Goal: Information Seeking & Learning: Learn about a topic

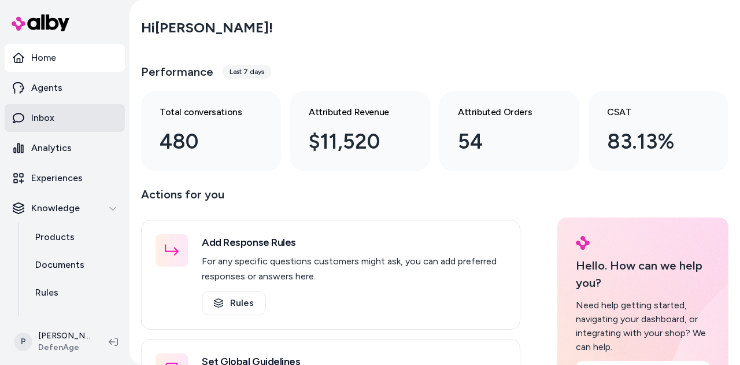
click at [55, 123] on link "Inbox" at bounding box center [65, 118] width 120 height 28
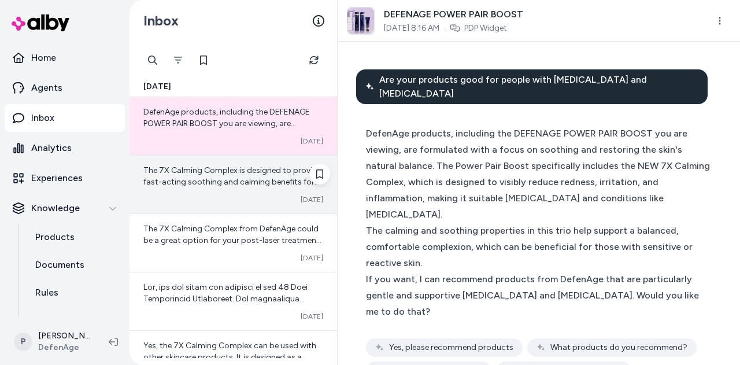
click at [249, 190] on div "The 7X Calming Complex is designed to provide fast-acting soothing and calming …" at bounding box center [232, 184] width 207 height 58
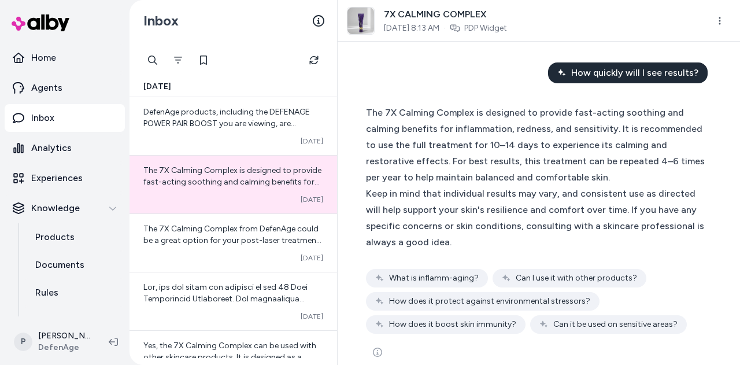
scroll to position [300, 0]
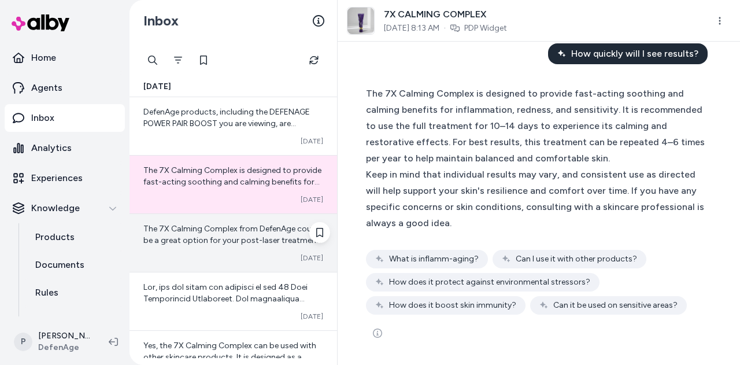
click at [231, 243] on span "The 7X Calming Complex from DefenAge could be a great option for your post-lase…" at bounding box center [233, 338] width 180 height 229
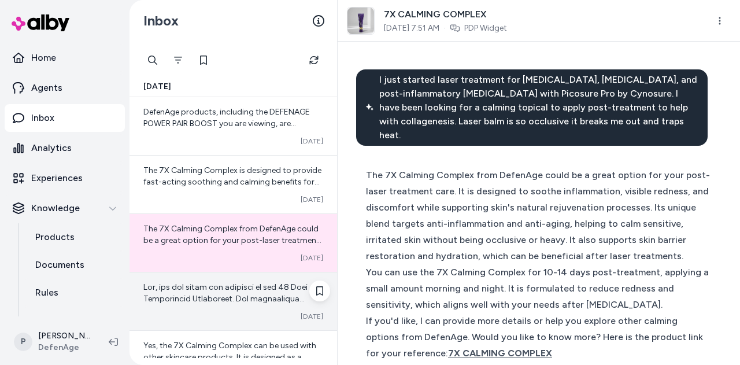
click at [221, 305] on div "Converted Oct 08" at bounding box center [232, 301] width 207 height 58
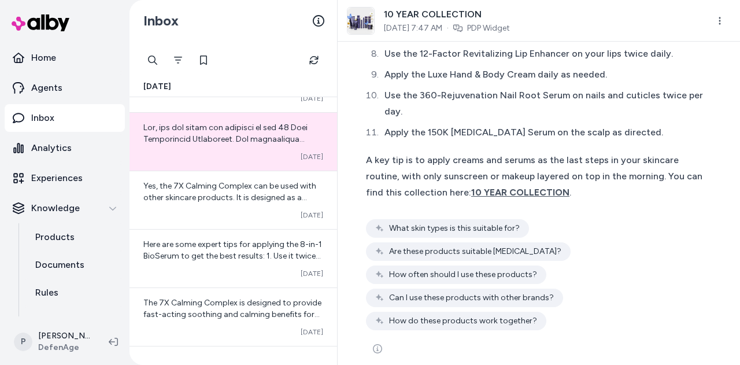
scroll to position [161, 0]
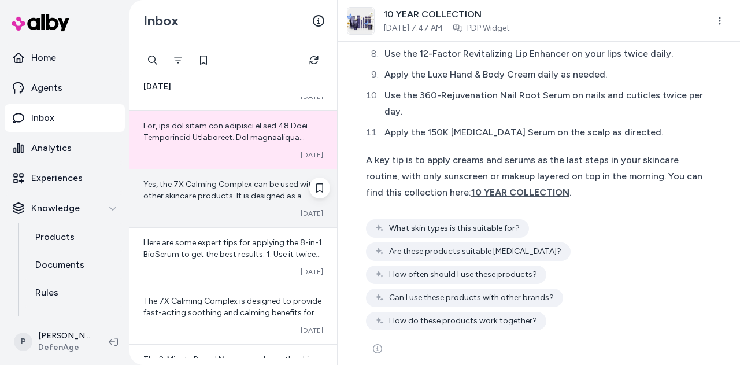
click at [236, 189] on div "Yes, the 7X Calming Complex can be used with other skincare products. It is des…" at bounding box center [233, 190] width 180 height 23
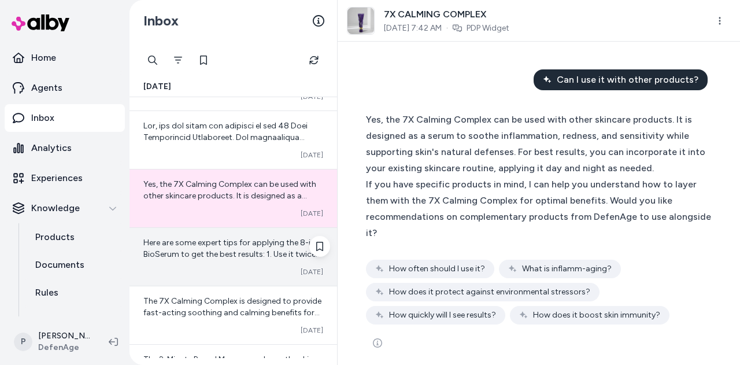
click at [232, 251] on span "Here are some expert tips for applying the 8-in-1 BioSerum to get the best resu…" at bounding box center [232, 352] width 179 height 229
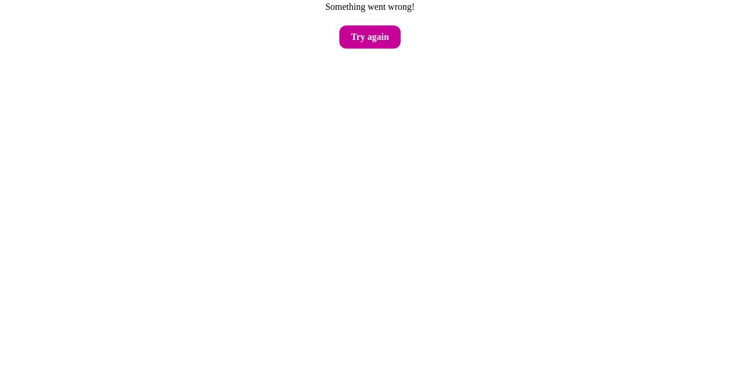
click at [377, 42] on button "Try again" at bounding box center [369, 36] width 61 height 23
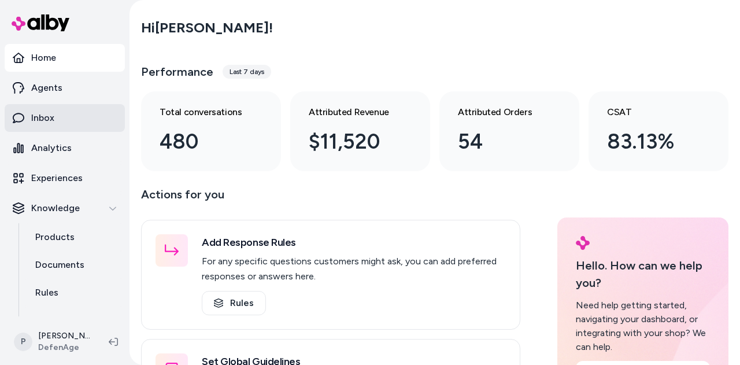
click at [36, 114] on p "Inbox" at bounding box center [42, 118] width 23 height 14
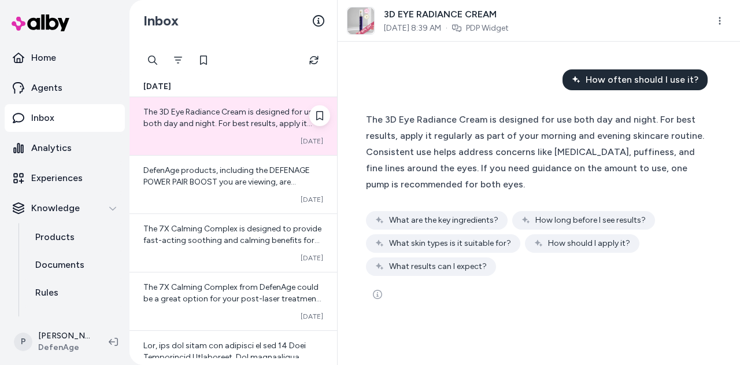
click at [218, 144] on div "Converted Oct 08" at bounding box center [233, 140] width 180 height 9
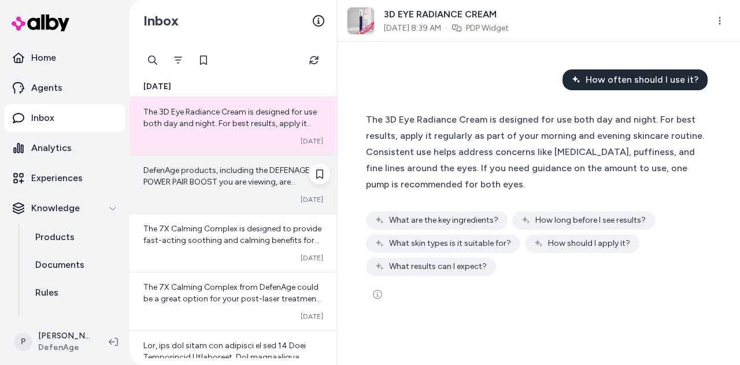
click at [242, 183] on span "DefenAge products, including the DEFENAGE POWER PAIR BOOST you are viewing, are…" at bounding box center [232, 256] width 179 height 183
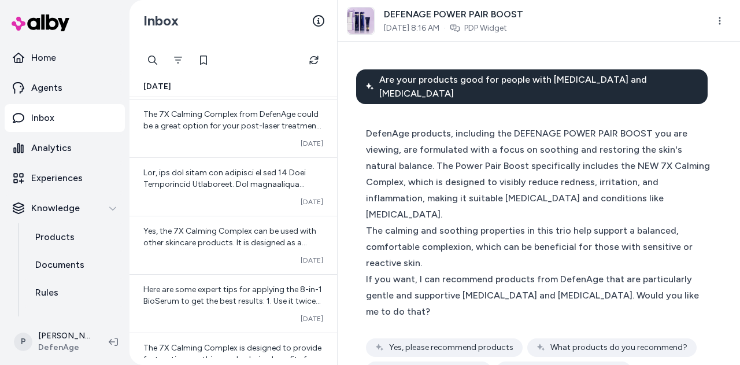
scroll to position [174, 0]
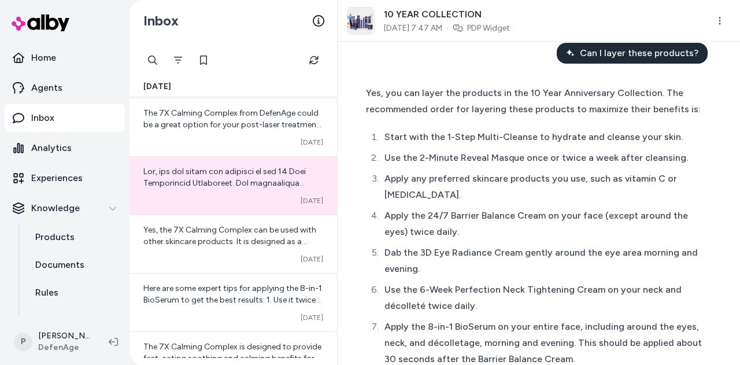
scroll to position [27, 0]
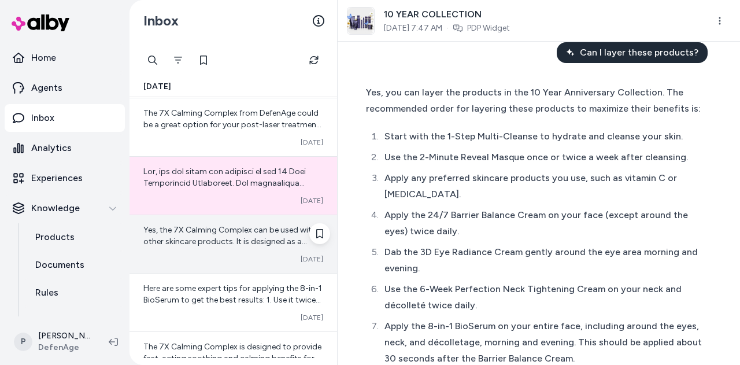
click at [225, 233] on div "Yes, the 7X Calming Complex can be used with other skincare products. It is des…" at bounding box center [233, 235] width 180 height 23
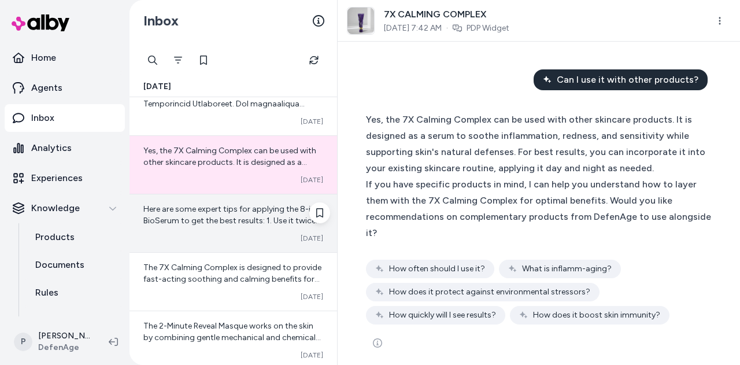
scroll to position [258, 0]
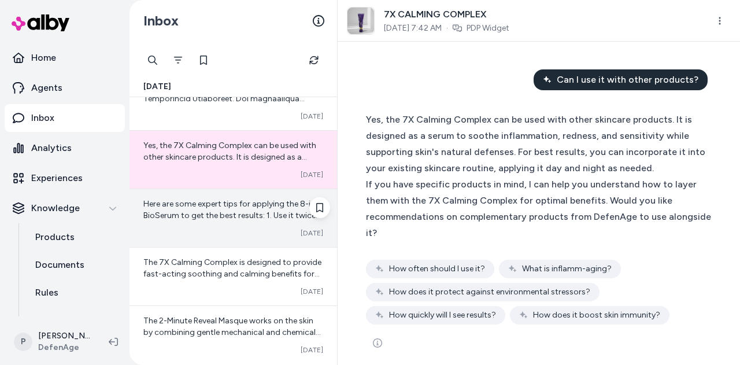
click at [228, 209] on span "Here are some expert tips for applying the 8-in-1 BioSerum to get the best resu…" at bounding box center [232, 313] width 179 height 229
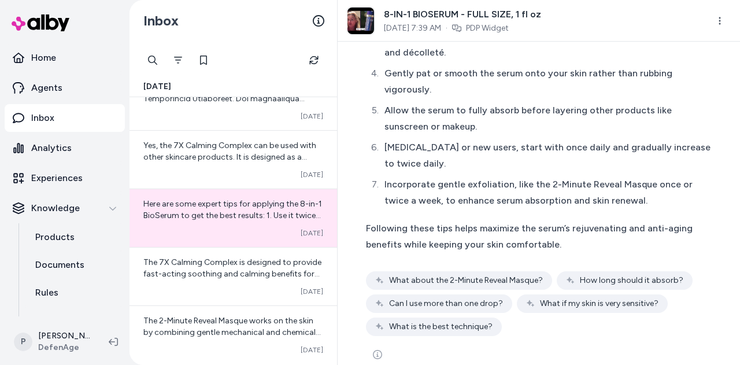
scroll to position [1028, 0]
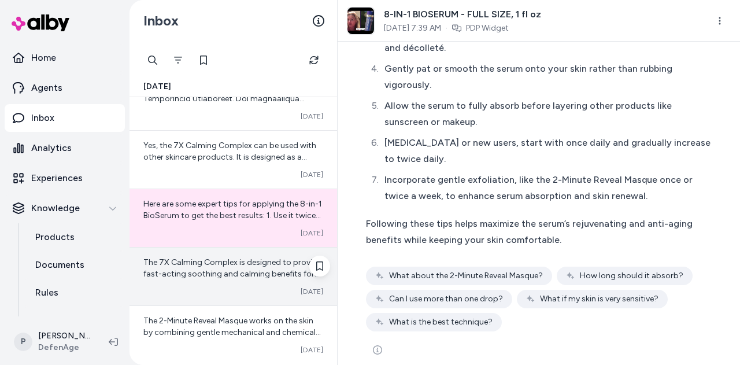
click at [205, 258] on span "The 7X Calming Complex is designed to provide fast-acting soothing and calming …" at bounding box center [232, 337] width 178 height 160
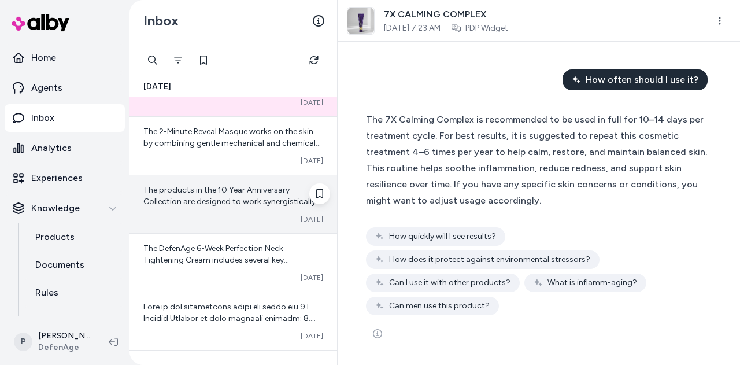
scroll to position [448, 0]
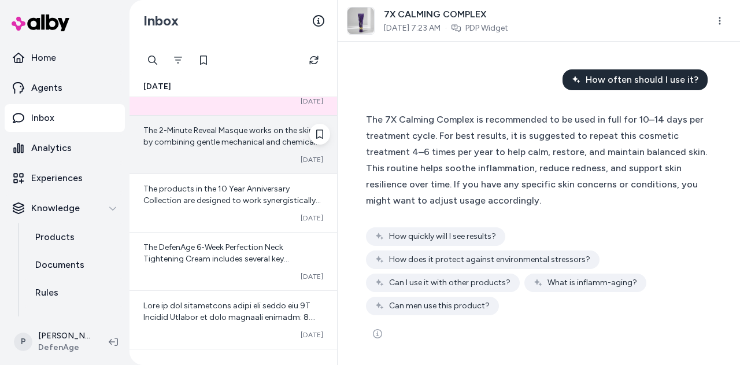
click at [243, 165] on div "The 2-Minute Reveal Masque works on the skin by combining gentle mechanical and…" at bounding box center [232, 145] width 207 height 58
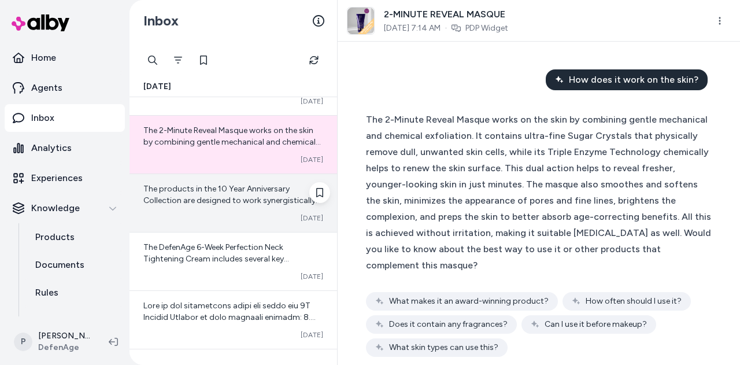
click at [222, 206] on div "The products in the 10 Year Anniversary Collection are designed to work synergi…" at bounding box center [232, 203] width 207 height 58
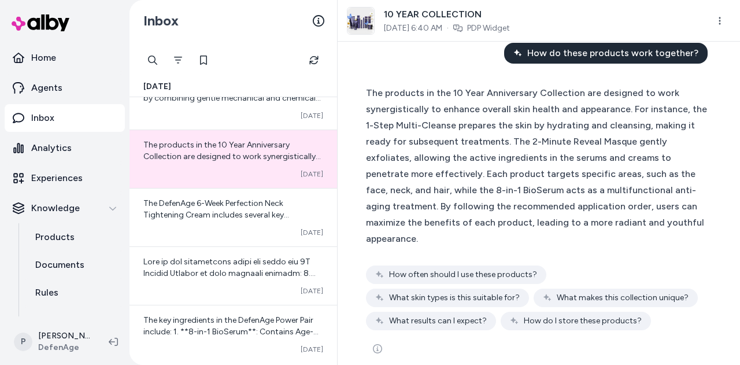
scroll to position [487, 0]
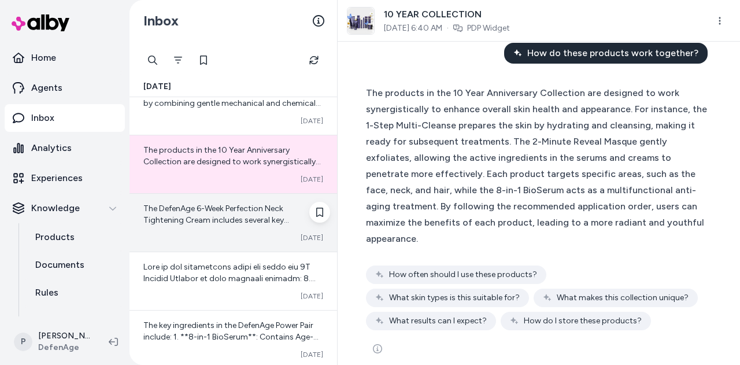
click at [218, 219] on span "The DefenAge 6-Week Perfection Neck Tightening Cream includes several key ingre…" at bounding box center [230, 317] width 175 height 229
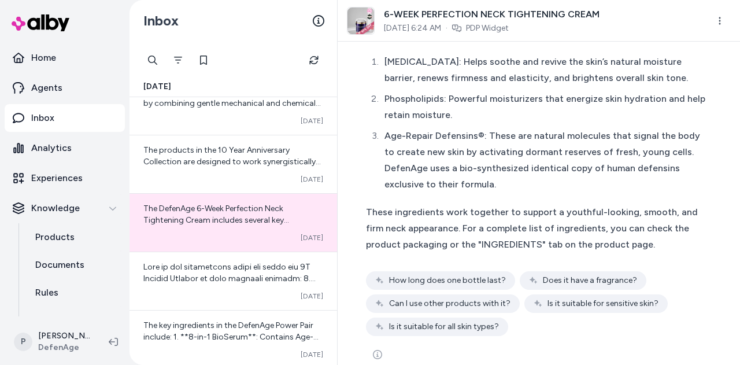
scroll to position [124, 0]
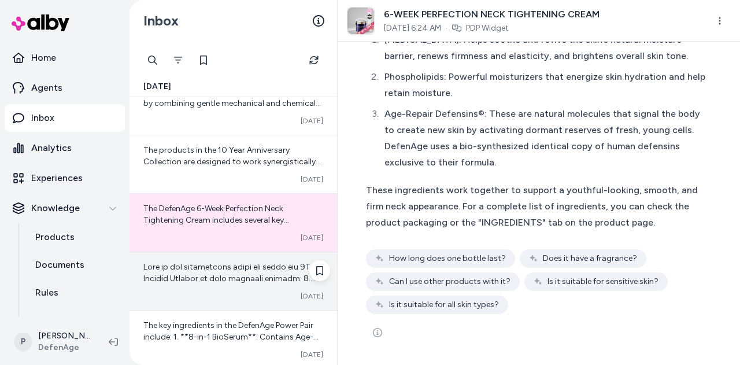
click at [239, 283] on div "Converted Oct 08" at bounding box center [232, 281] width 207 height 58
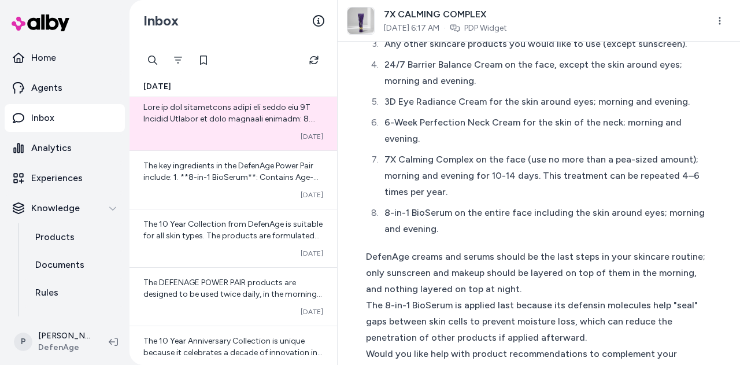
scroll to position [1010, 0]
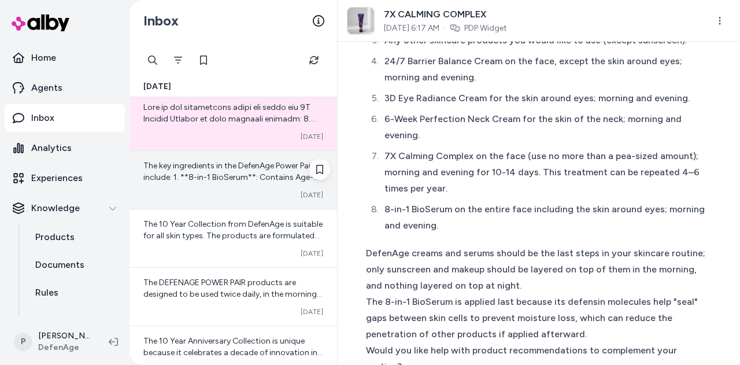
click at [175, 153] on div "The key ingredients in the DefenAge Power Pair include: 1. **8-in-1 BioSerum**:…" at bounding box center [232, 180] width 207 height 58
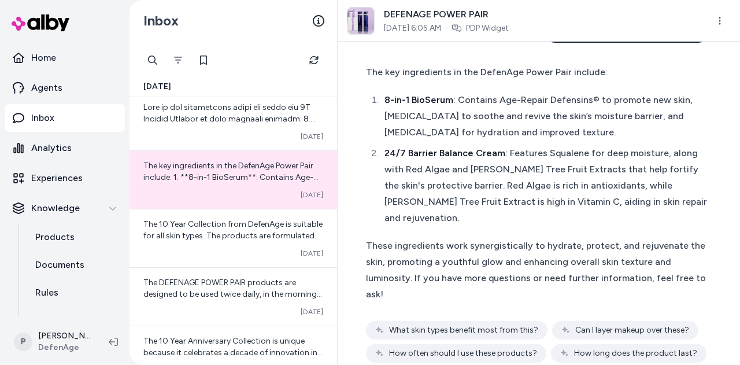
scroll to position [87, 0]
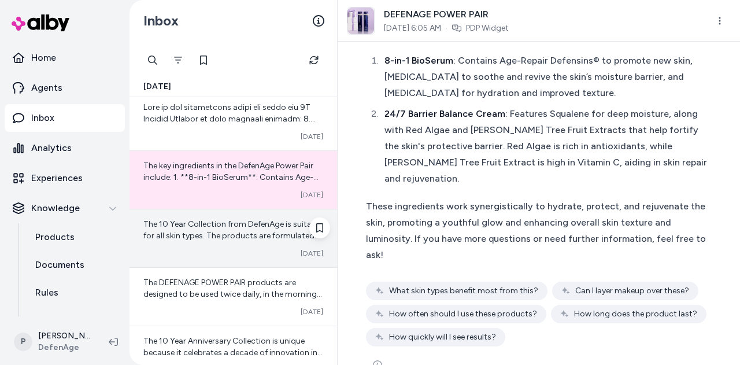
click at [218, 242] on div "The 10 Year Collection from DefenAge is suitable for all skin types. The produc…" at bounding box center [232, 238] width 207 height 58
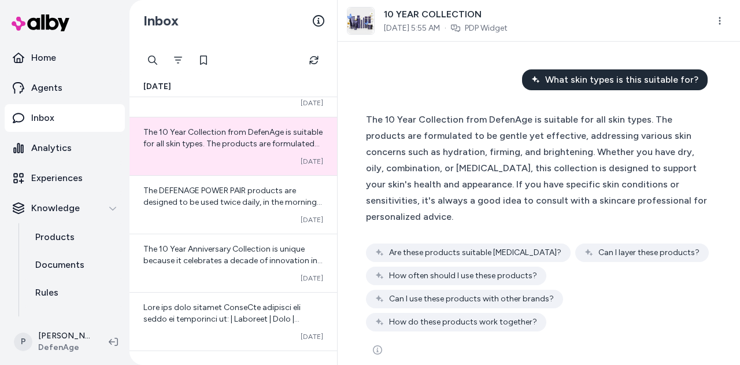
scroll to position [731, 0]
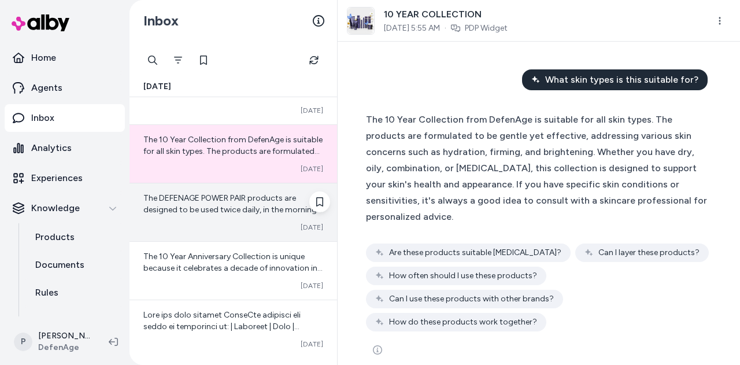
click at [245, 223] on div "Converted Oct 08" at bounding box center [233, 226] width 180 height 9
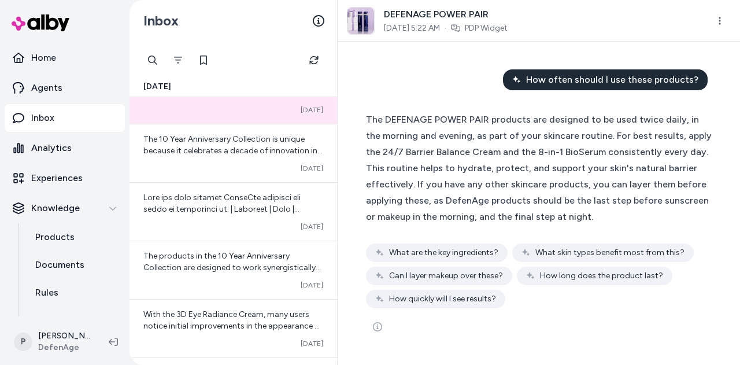
scroll to position [845, 0]
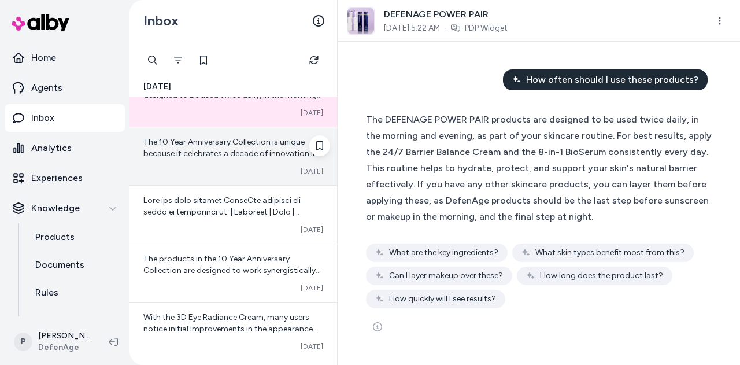
click at [205, 143] on span "The 10 Year Anniversary Collection is unique because it celebrates a decade of …" at bounding box center [232, 211] width 179 height 149
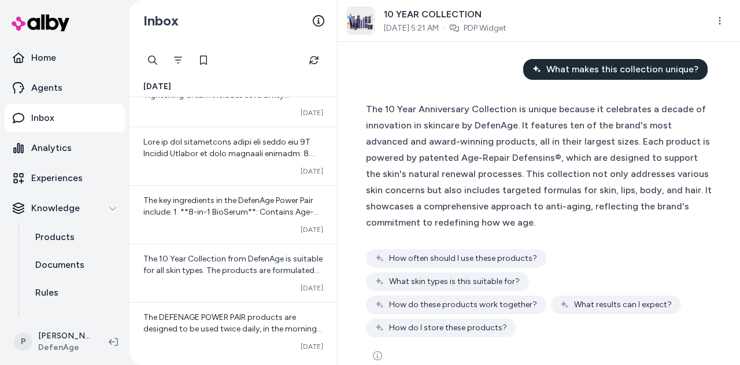
scroll to position [1078, 0]
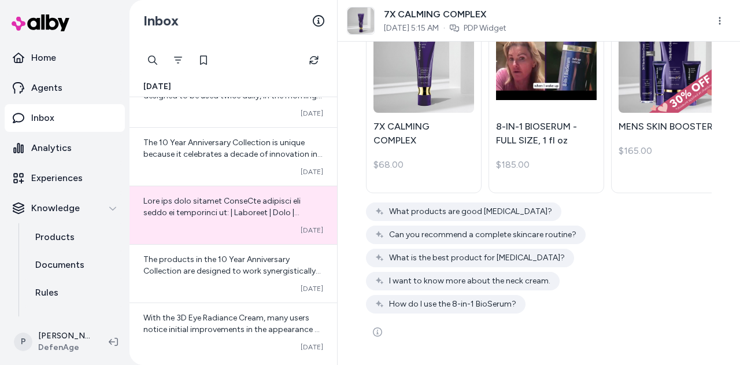
scroll to position [1663, 0]
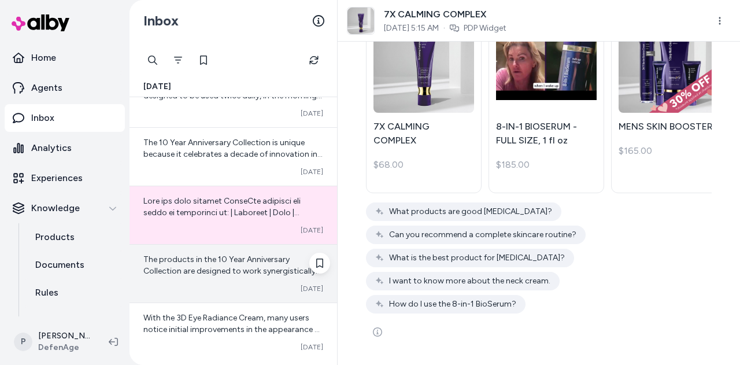
click at [206, 257] on span "The products in the 10 Year Anniversary Collection are designed to work synergi…" at bounding box center [232, 345] width 178 height 183
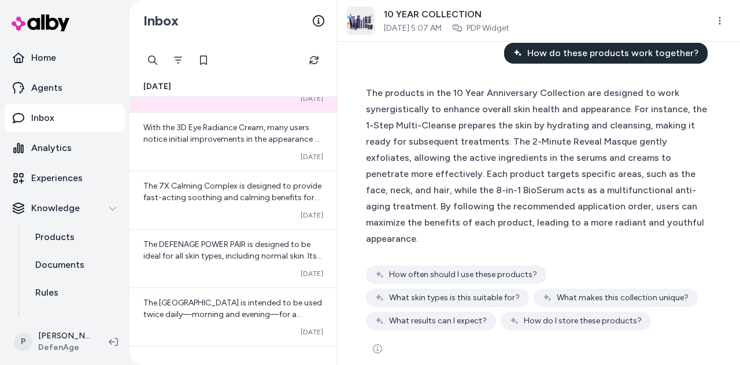
scroll to position [1274, 0]
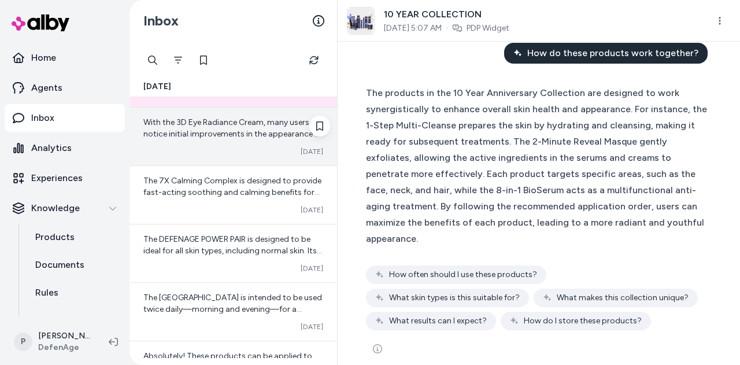
click at [228, 130] on span "With the 3D Eye Radiance Cream, many users notice initial improvements in the a…" at bounding box center [232, 179] width 179 height 125
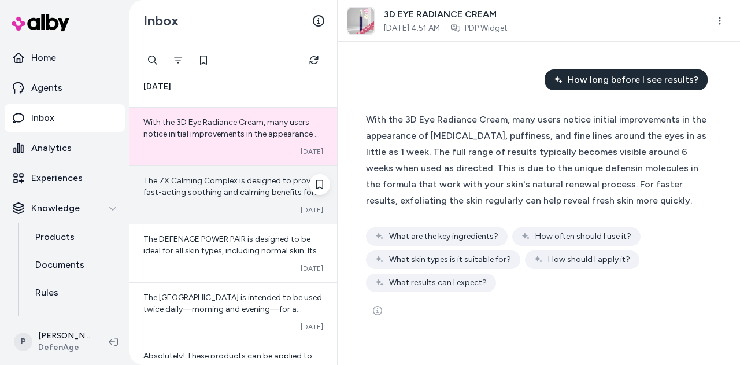
click at [201, 199] on div "The 7X Calming Complex is designed to provide fast-acting soothing and calming …" at bounding box center [232, 195] width 207 height 58
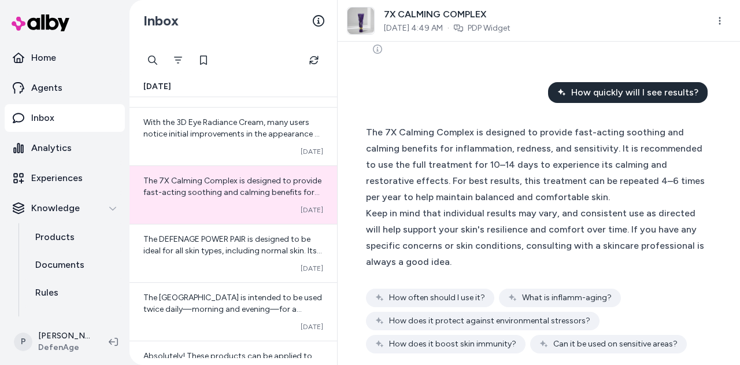
scroll to position [332, 0]
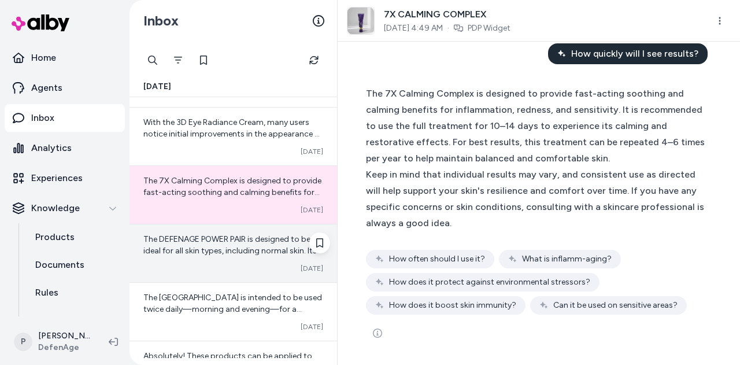
click at [213, 253] on div "The DEFENAGE POWER PAIR is designed to be ideal for all skin types, including n…" at bounding box center [232, 253] width 207 height 58
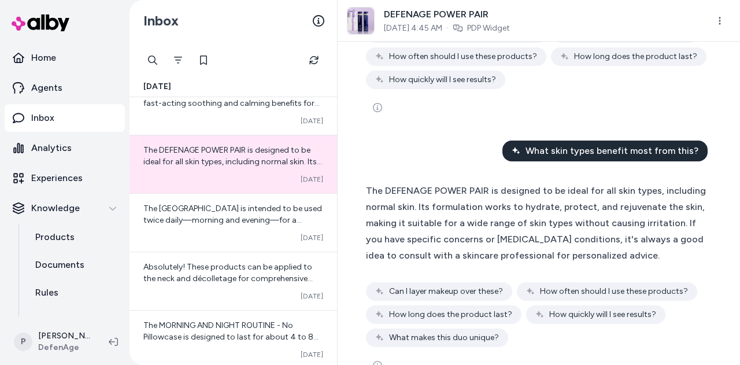
scroll to position [1295, 0]
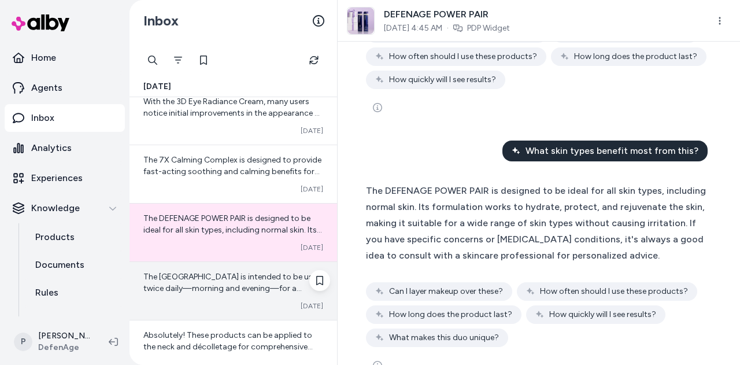
click at [252, 283] on span "The 7X Calming Complex is intended to be used twice daily—morning and evening—f…" at bounding box center [232, 317] width 179 height 91
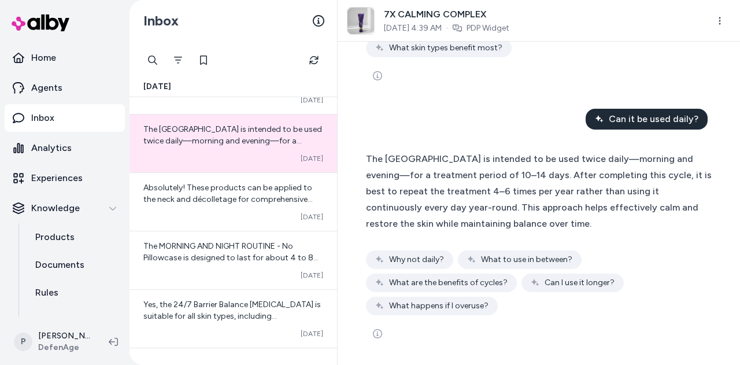
scroll to position [1461, 0]
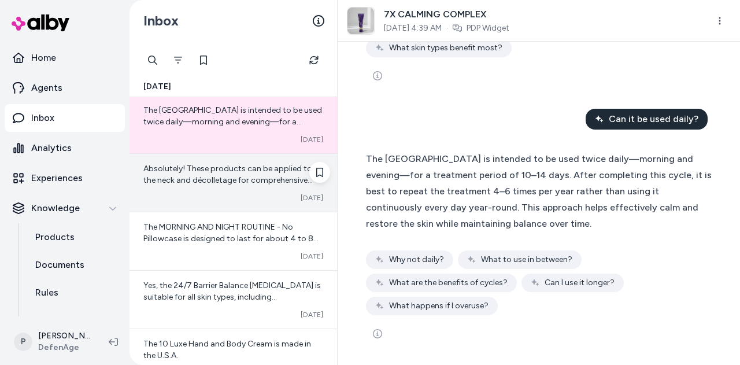
click at [221, 182] on div "Absolutely! These products can be applied to the neck and décolletage for compr…" at bounding box center [232, 183] width 207 height 58
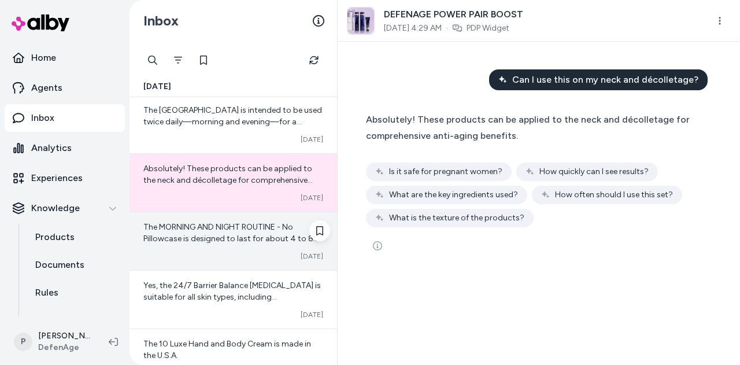
click at [233, 235] on span "The MORNING AND NIGHT ROUTINE - No Pillowcase is designed to last for about 4 t…" at bounding box center [230, 256] width 175 height 68
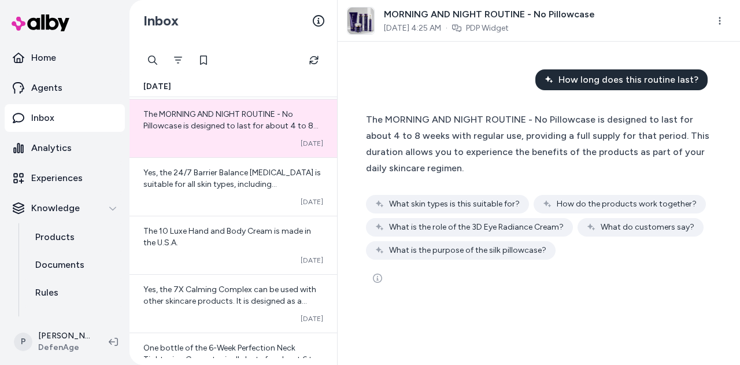
scroll to position [1585, 0]
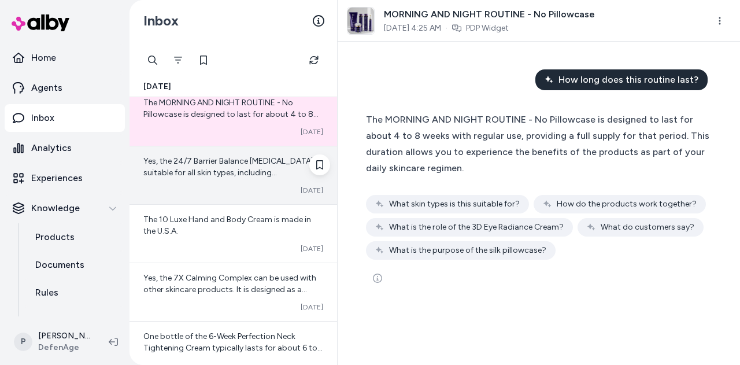
click at [235, 179] on div "Yes, the 24/7 Barrier Balance Anti-Aging Cream is suitable for all skin types, …" at bounding box center [232, 175] width 207 height 58
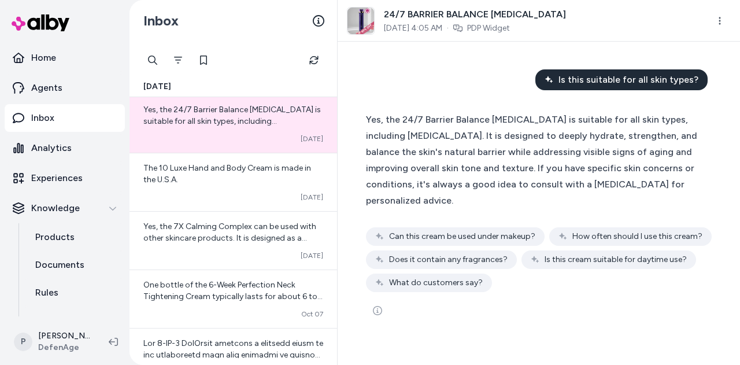
scroll to position [1652, 0]
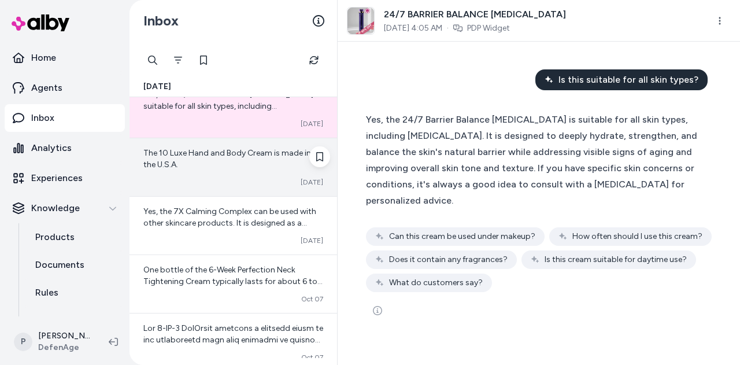
click at [201, 138] on div "The 10 Luxe Hand and Body Cream is made in the U.S.A. Converted Oct 08" at bounding box center [232, 167] width 207 height 58
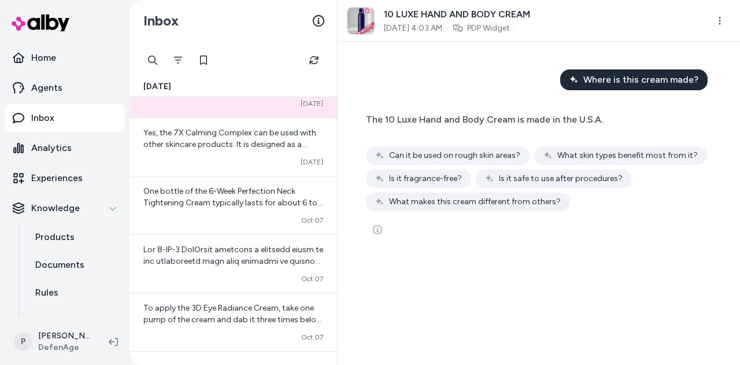
scroll to position [1749, 0]
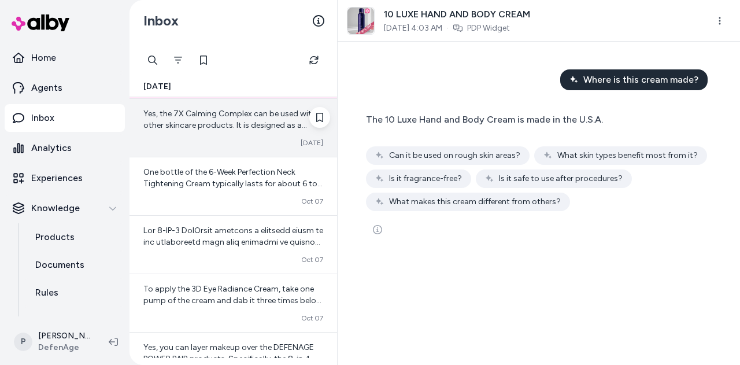
click at [227, 125] on div "Yes, the 7X Calming Complex can be used with other skincare products. It is des…" at bounding box center [232, 128] width 207 height 58
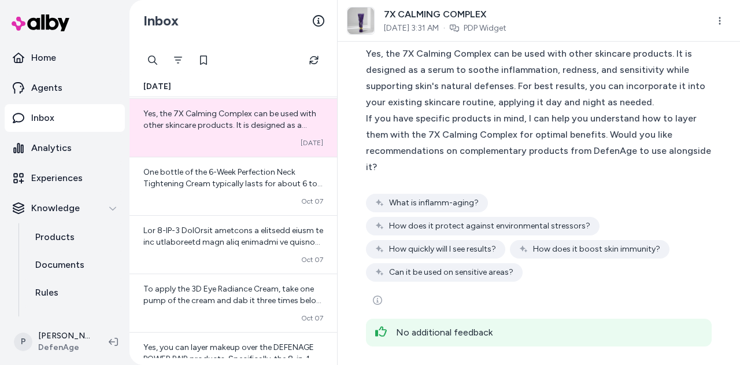
scroll to position [342, 0]
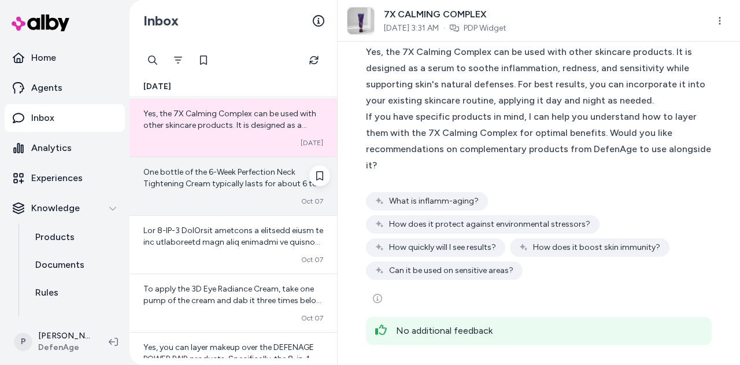
click at [230, 179] on span "One bottle of the 6-Week Perfection Neck Tightening Cream typically lasts for a…" at bounding box center [232, 212] width 179 height 91
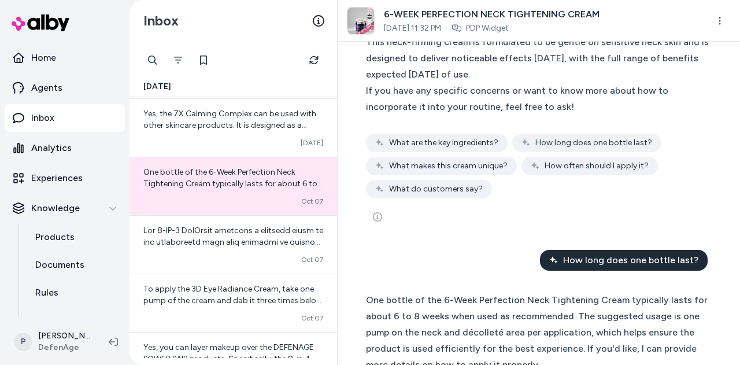
scroll to position [300, 0]
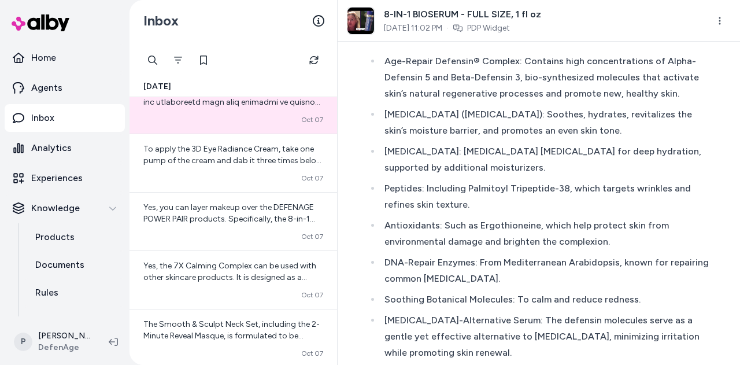
scroll to position [3990, 0]
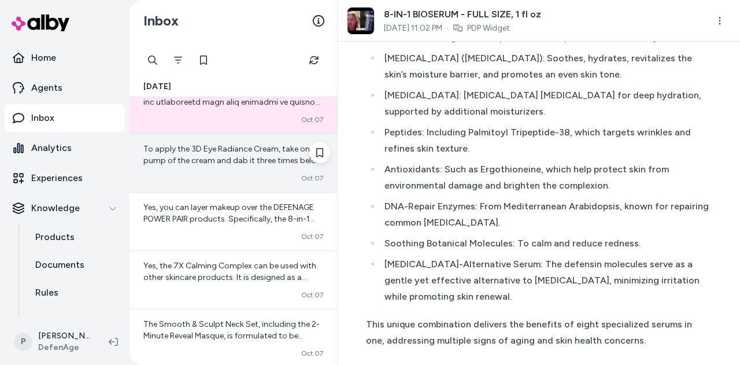
click at [259, 146] on span "To apply the 3D Eye Radiance Cream, take one pump of the cream and dab it three…" at bounding box center [232, 206] width 179 height 125
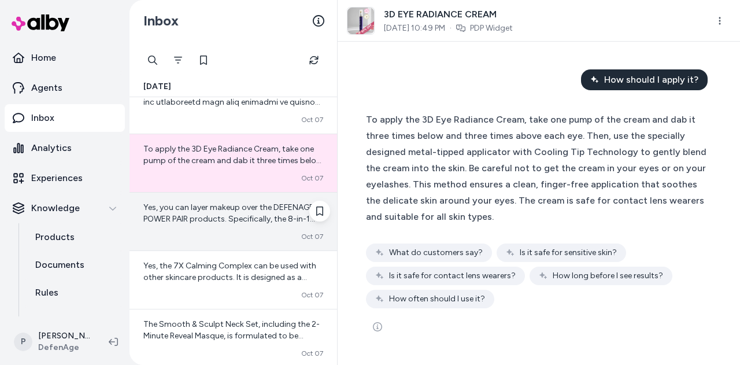
click at [216, 220] on div "Yes, you can layer makeup over the DEFENAGE POWER PAIR products. Specifically, …" at bounding box center [232, 221] width 207 height 58
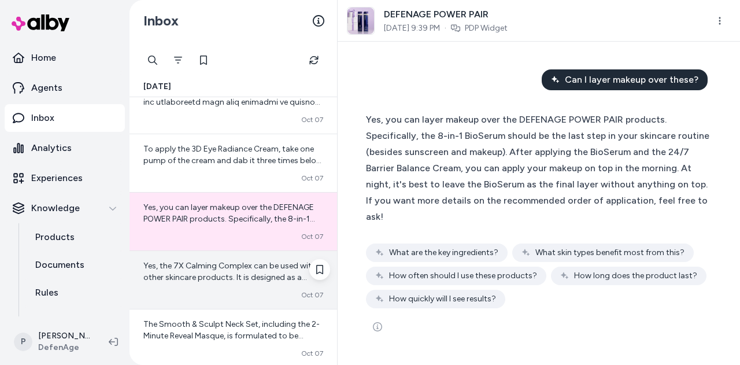
click at [275, 261] on span "Yes, the 7X Calming Complex can be used with other skincare products. It is des…" at bounding box center [233, 329] width 180 height 137
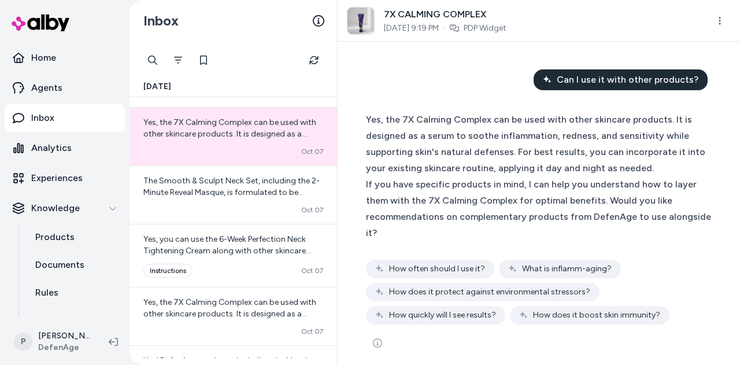
scroll to position [2067, 0]
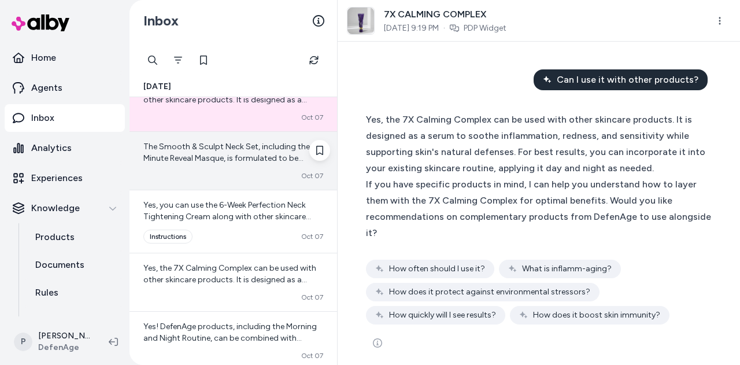
click at [220, 157] on div "The Smooth & Sculpt Neck Set, including the 2-Minute Reveal Masque, is formulat…" at bounding box center [232, 161] width 207 height 58
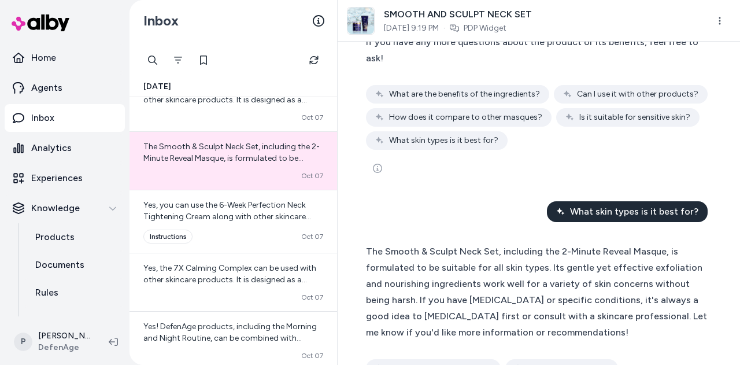
scroll to position [843, 0]
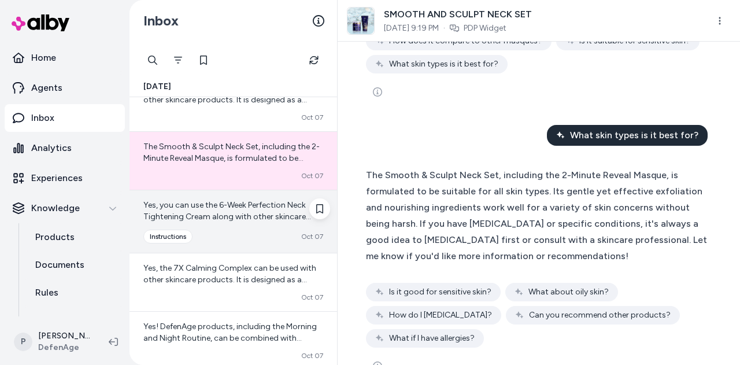
click at [261, 210] on span "Yes, you can use the 6-Week Perfection Neck Tightening Cream along with other s…" at bounding box center [233, 268] width 180 height 137
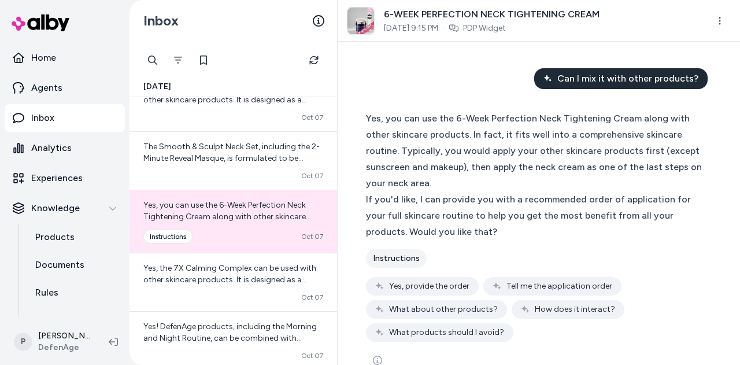
scroll to position [1139, 0]
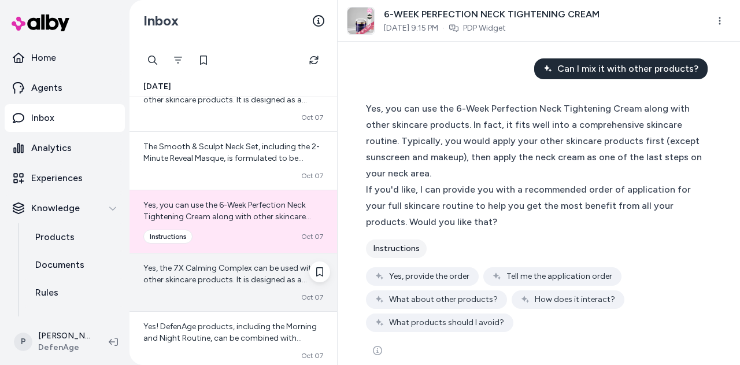
click at [242, 264] on span "Yes, the 7X Calming Complex can be used with other skincare products. It is des…" at bounding box center [233, 331] width 180 height 137
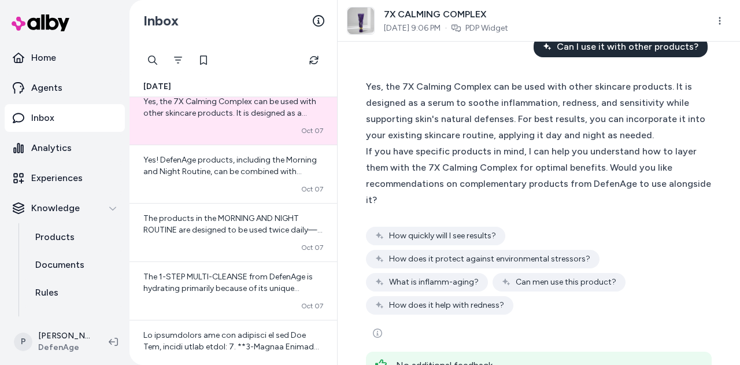
scroll to position [365, 0]
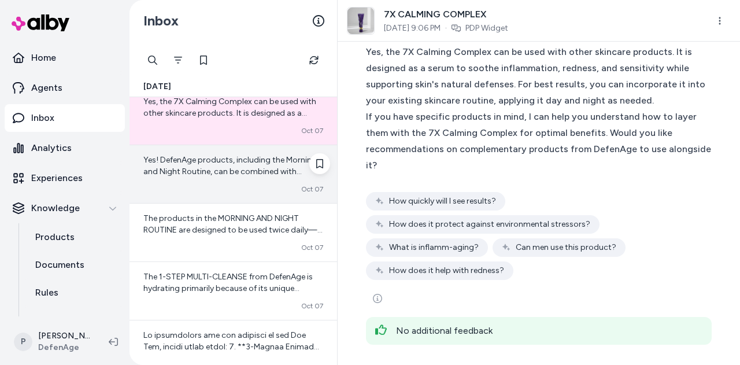
click at [243, 155] on span "Yes! DefenAge products, including the Morning and Night Routine, can be combine…" at bounding box center [231, 223] width 176 height 137
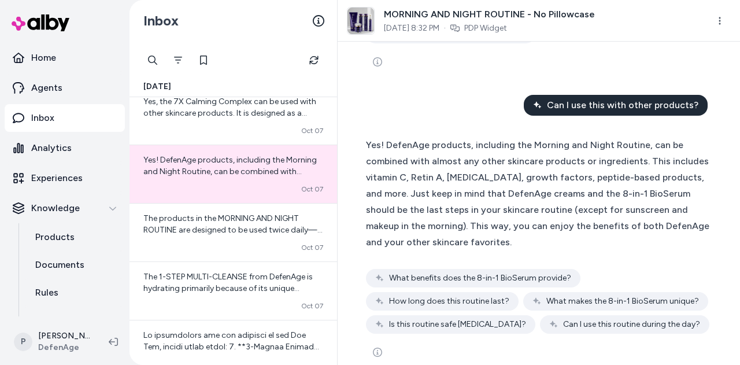
scroll to position [258, 0]
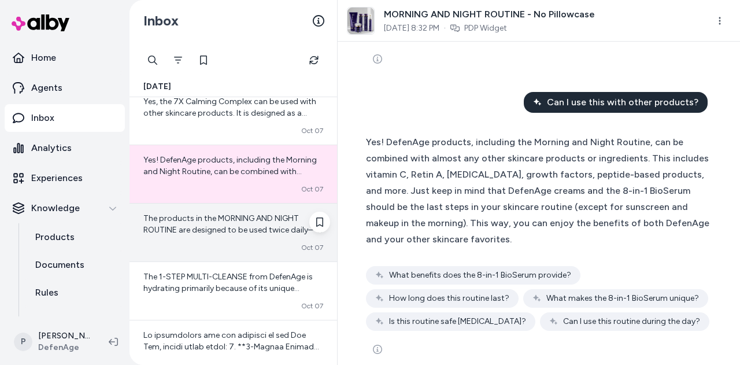
click at [235, 217] on span "The products in the MORNING AND NIGHT ROUTINE are designed to be used twice dai…" at bounding box center [232, 264] width 179 height 102
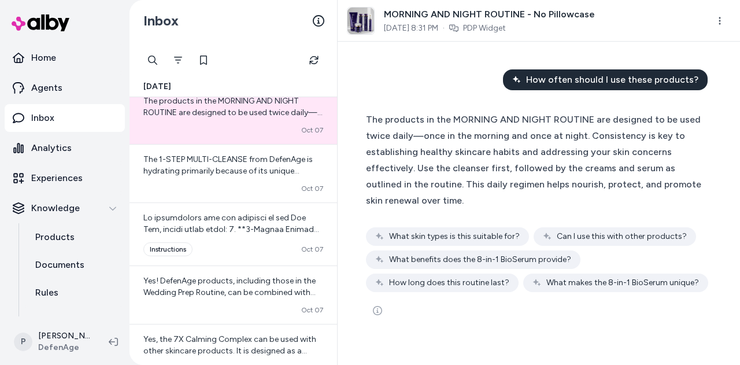
scroll to position [2358, 0]
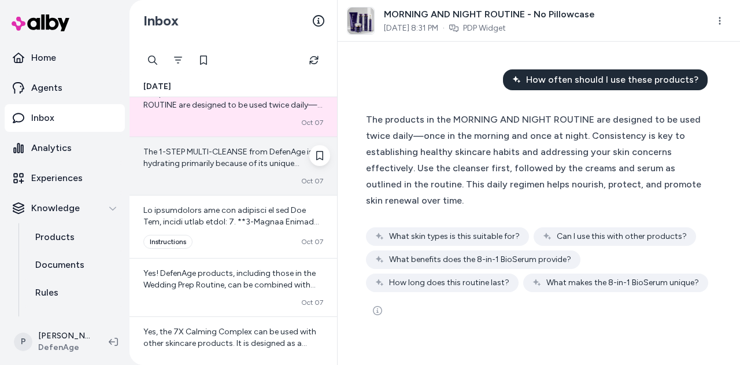
click at [220, 176] on div "Converted Oct 07" at bounding box center [233, 180] width 180 height 9
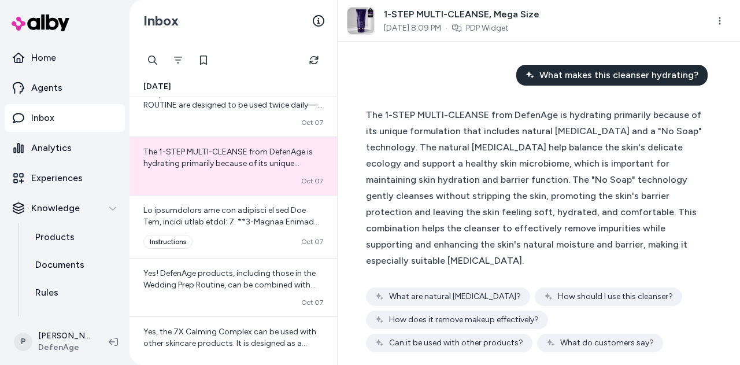
scroll to position [284, 0]
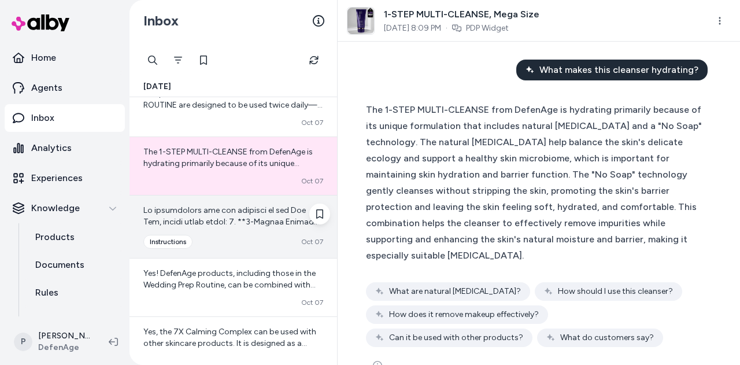
click at [251, 211] on span at bounding box center [233, 348] width 180 height 287
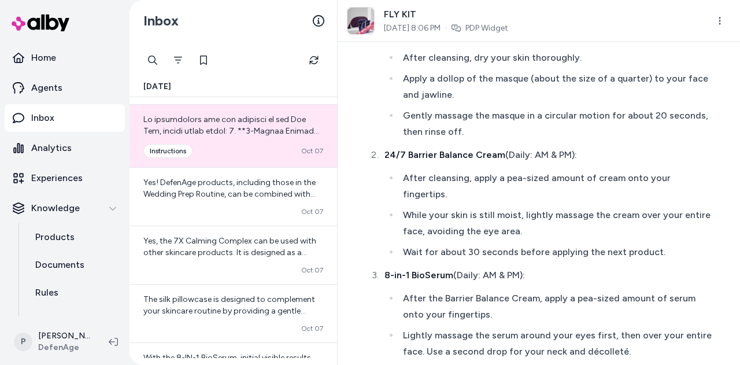
scroll to position [1054, 0]
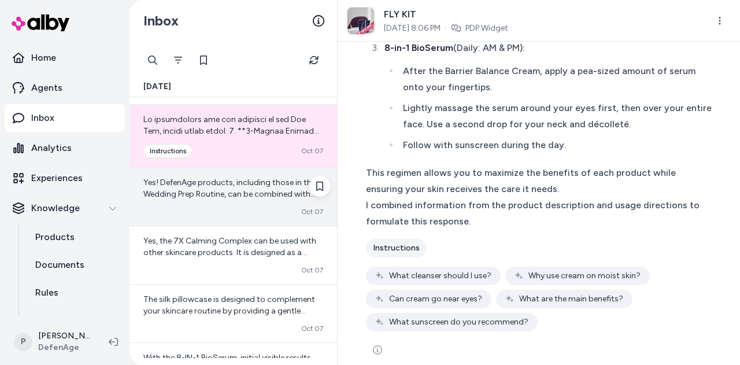
click at [255, 190] on span "Yes! DefenAge products, including those in the Wedding Prep Routine, can be com…" at bounding box center [232, 257] width 179 height 160
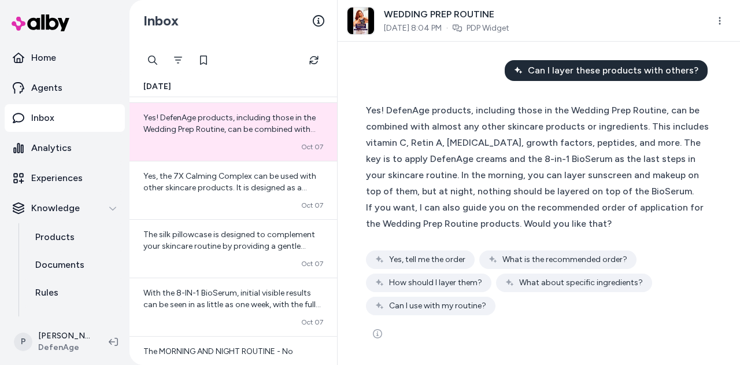
scroll to position [2534, 0]
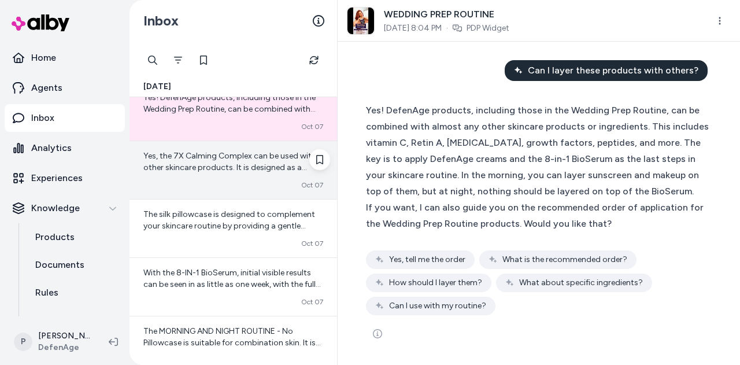
click at [230, 151] on span "Yes, the 7X Calming Complex can be used with other skincare products. It is des…" at bounding box center [233, 219] width 180 height 137
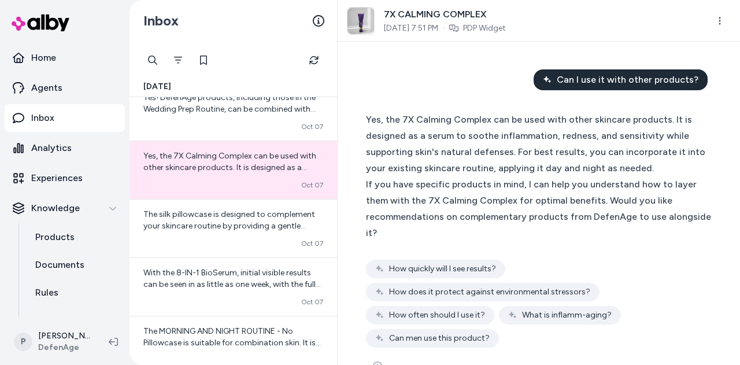
scroll to position [34, 0]
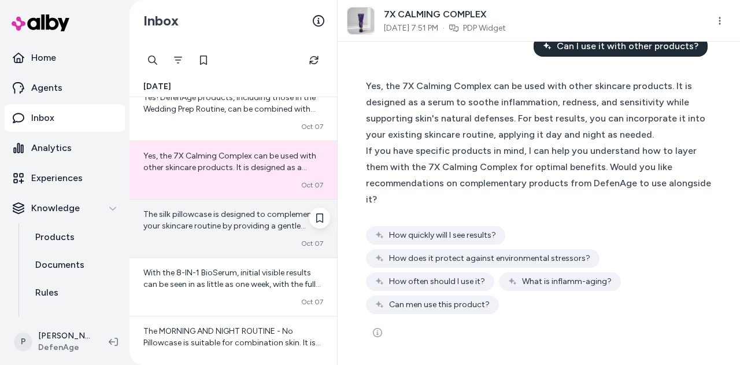
click at [228, 221] on span "The silk pillowcase is designed to complement your skincare routine by providin…" at bounding box center [231, 283] width 177 height 149
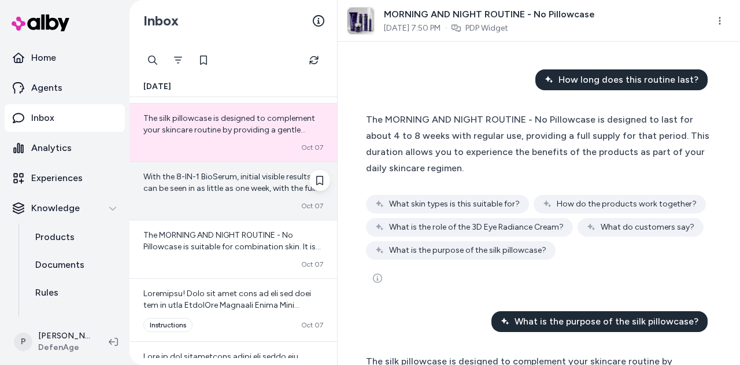
click at [254, 179] on span "With the 8-IN-1 BioSerum, initial visible results can be seen in as little as o…" at bounding box center [233, 240] width 180 height 137
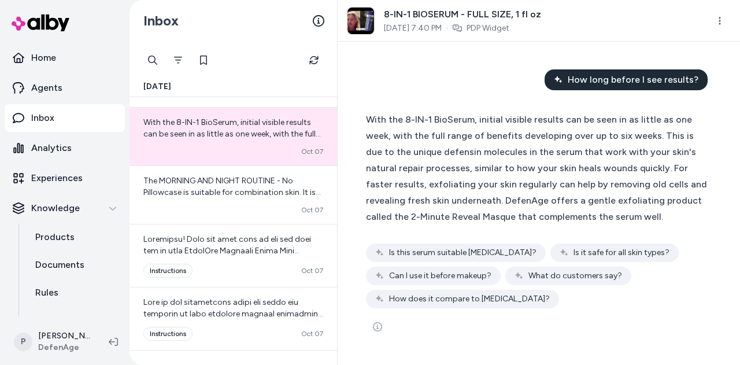
scroll to position [2705, 0]
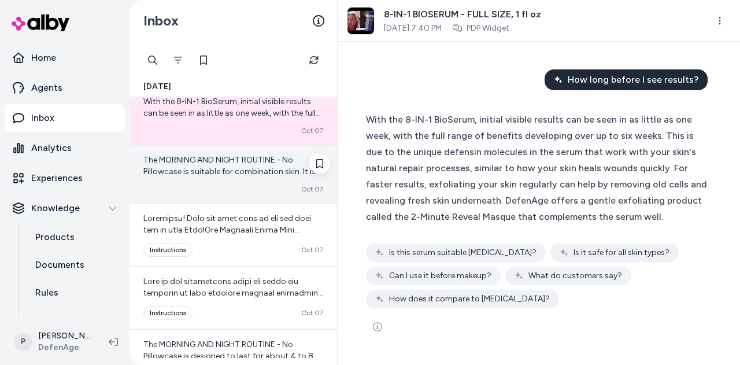
click at [249, 165] on span "The MORNING AND NIGHT ROUTINE - No Pillowcase is suitable for combination skin.…" at bounding box center [231, 194] width 177 height 79
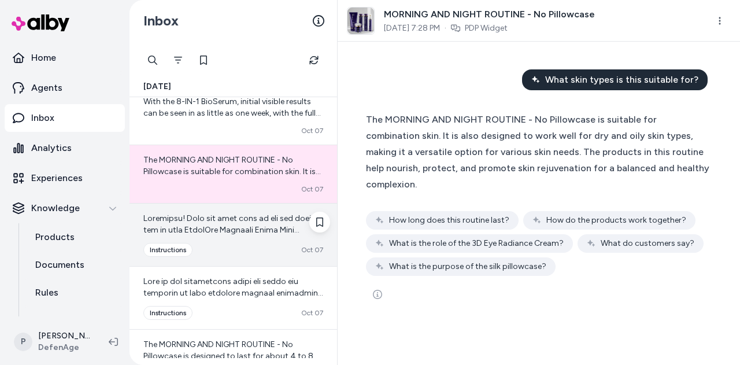
click at [264, 246] on div "Converted instructions Oct 07" at bounding box center [233, 250] width 180 height 14
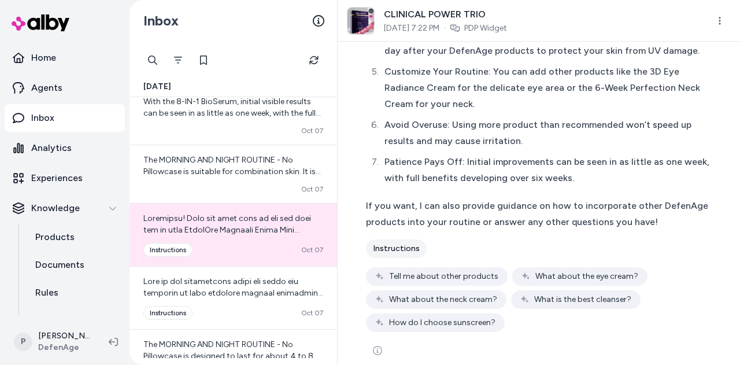
scroll to position [1714, 0]
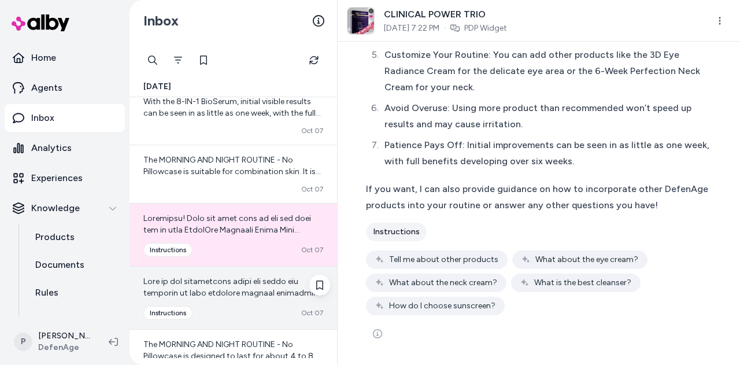
click at [266, 295] on div "Converted instructions Oct 07" at bounding box center [232, 297] width 207 height 62
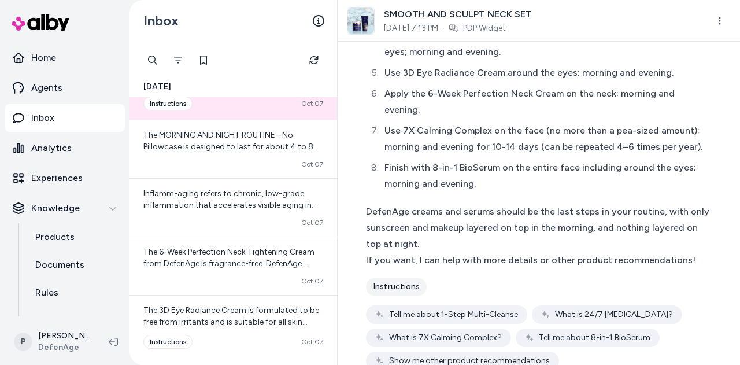
scroll to position [1018, 0]
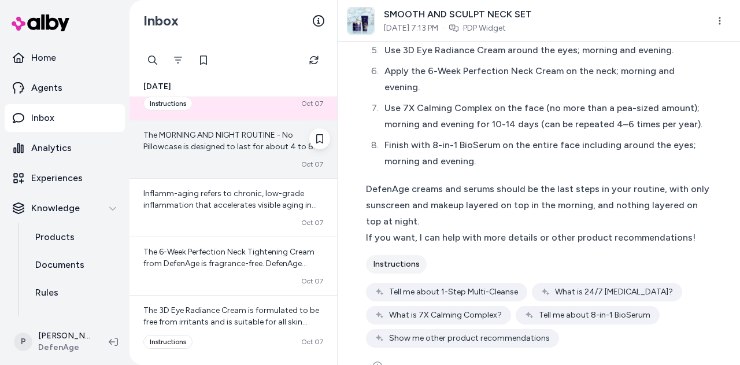
click at [258, 146] on div "The MORNING AND NIGHT ROUTINE - No Pillowcase is designed to last for about 4 t…" at bounding box center [232, 149] width 207 height 58
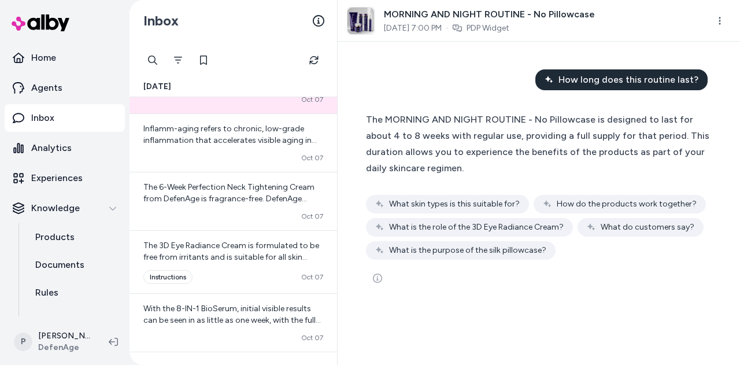
scroll to position [2994, 0]
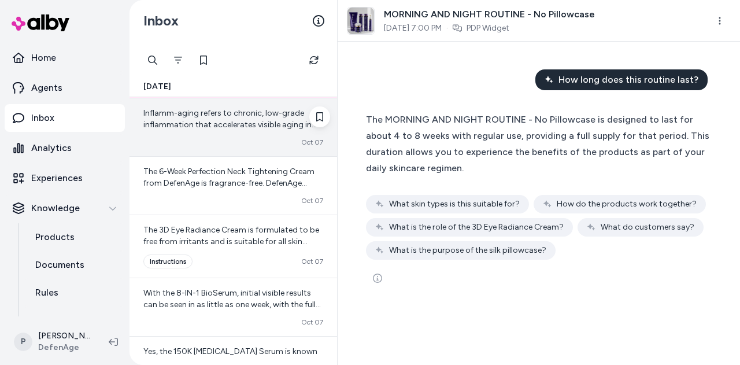
click at [251, 123] on div "Inflamm-aging refers to chronic, low-grade inflammation that accelerates visibl…" at bounding box center [232, 127] width 207 height 58
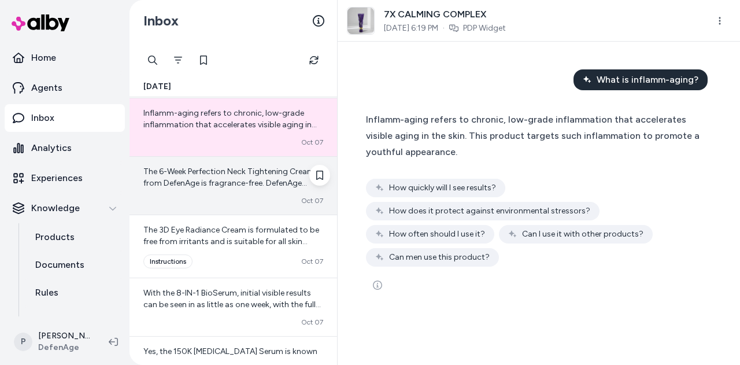
click at [273, 195] on div "The 6-Week Perfection Neck Tightening Cream from DefenAge is fragrance-free. De…" at bounding box center [232, 186] width 207 height 58
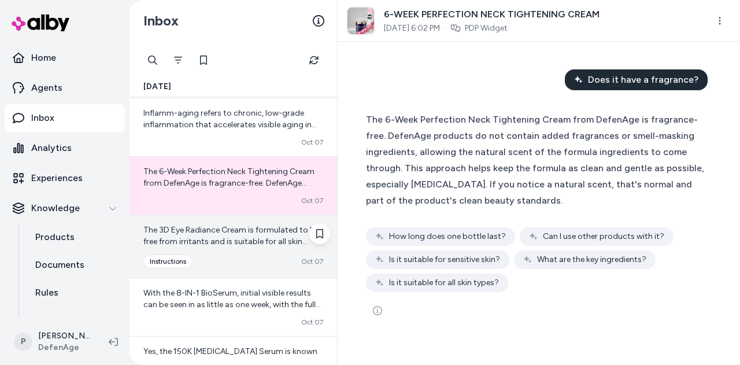
click at [253, 230] on span "The 3D Eye Radiance Cream is formulated to be free from irritants and is suitab…" at bounding box center [232, 299] width 179 height 149
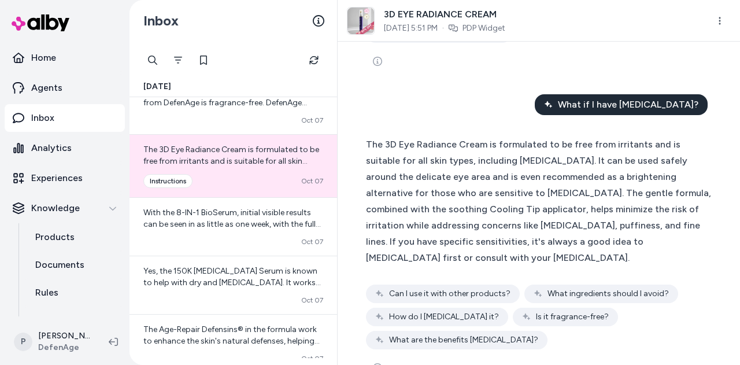
scroll to position [3100, 0]
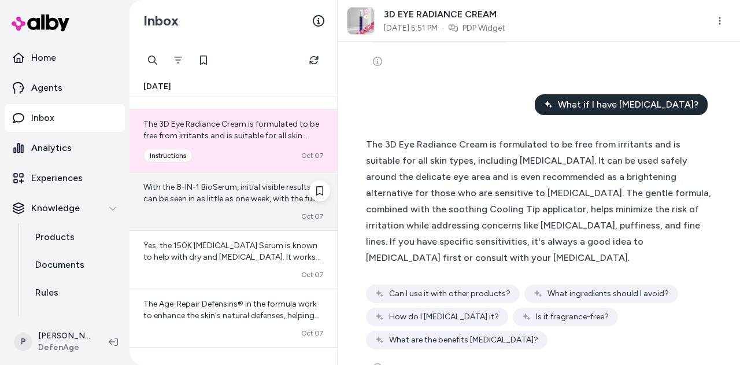
click at [213, 182] on span "With the 8-IN-1 BioSerum, initial visible results can be seen in as little as o…" at bounding box center [233, 250] width 180 height 137
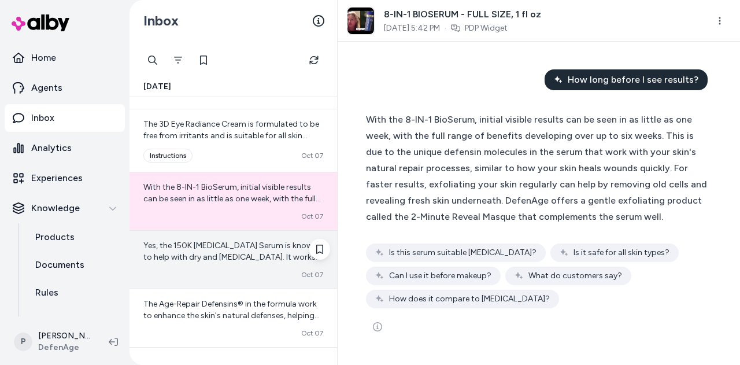
click at [250, 252] on div "Yes, the 150K Hair Follicle Serum is known to help with dry and itchy scalp. It…" at bounding box center [232, 260] width 207 height 58
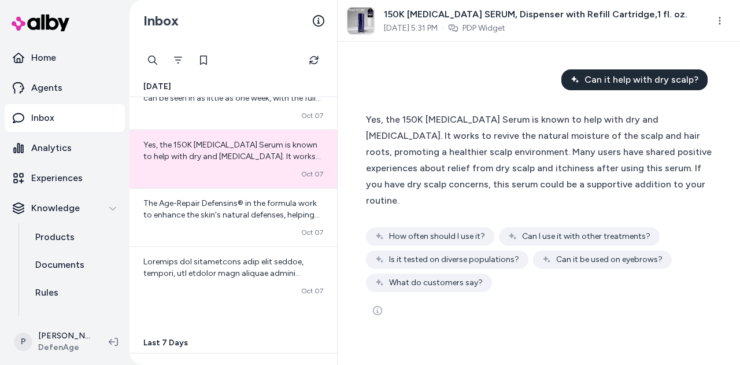
scroll to position [3226, 0]
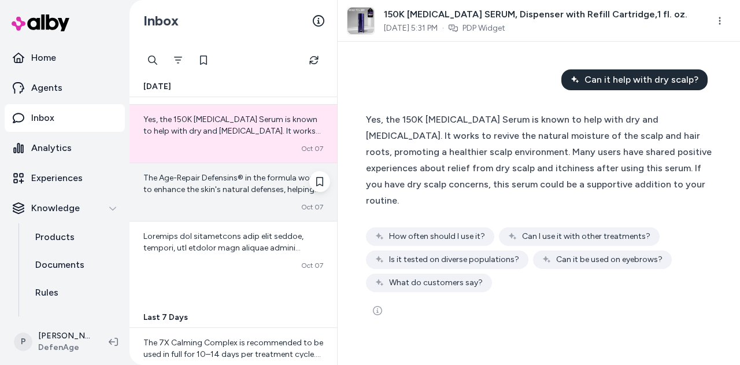
click at [196, 188] on div "The Age-Repair Defensins® in the formula work to enhance the skin's natural def…" at bounding box center [232, 192] width 207 height 58
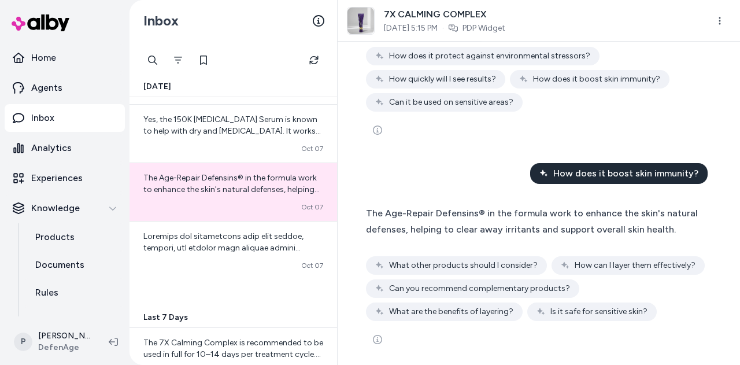
scroll to position [515, 0]
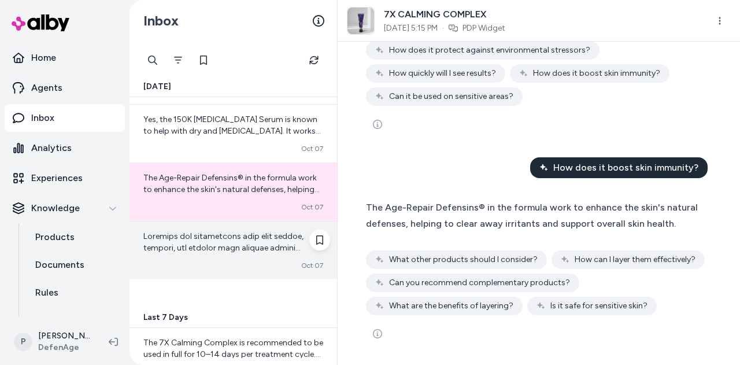
click at [234, 261] on div "Converted Oct 07" at bounding box center [233, 265] width 180 height 9
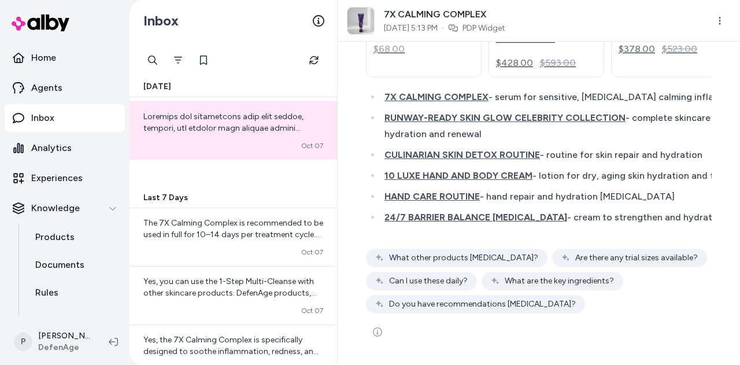
scroll to position [3339, 0]
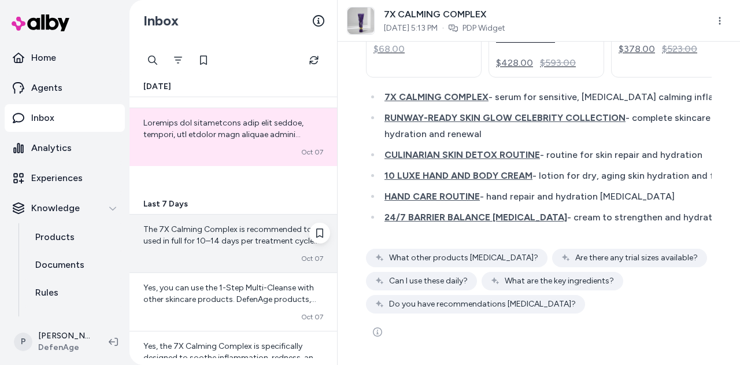
click at [228, 241] on div "The 7X Calming Complex is recommended to be used in full for 10–14 days per tre…" at bounding box center [232, 243] width 207 height 58
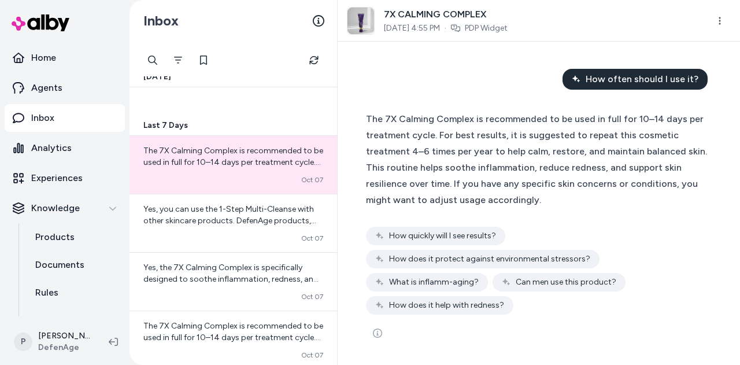
scroll to position [3424, 0]
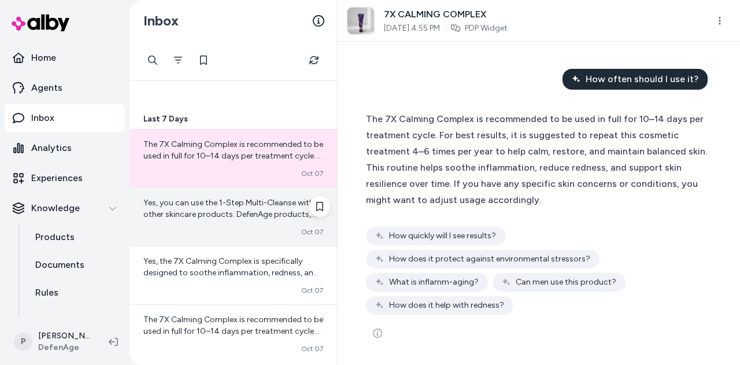
click at [259, 213] on div "Yes, you can use the 1-Step Multi-Cleanse with other skincare products. DefenAg…" at bounding box center [232, 217] width 207 height 58
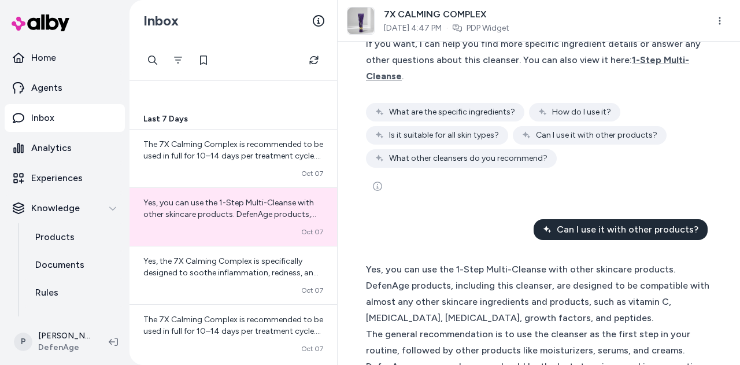
scroll to position [7013, 0]
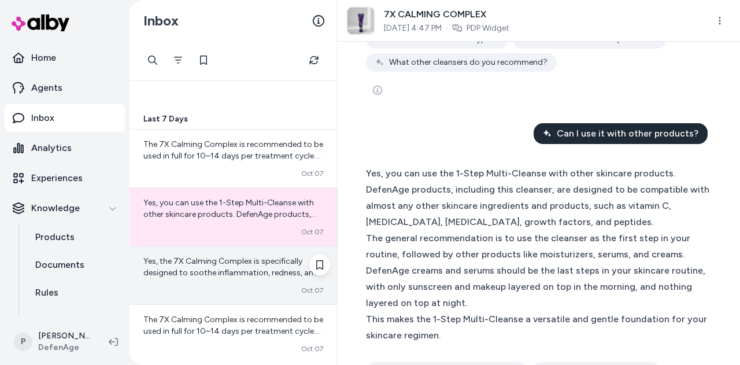
click at [189, 285] on div "Converted Oct 07" at bounding box center [233, 289] width 180 height 9
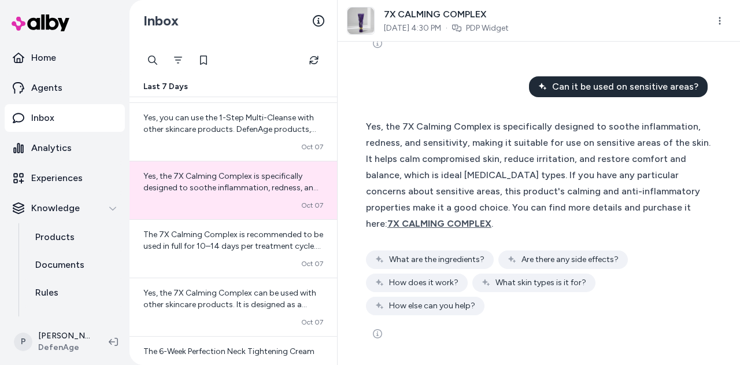
scroll to position [3534, 0]
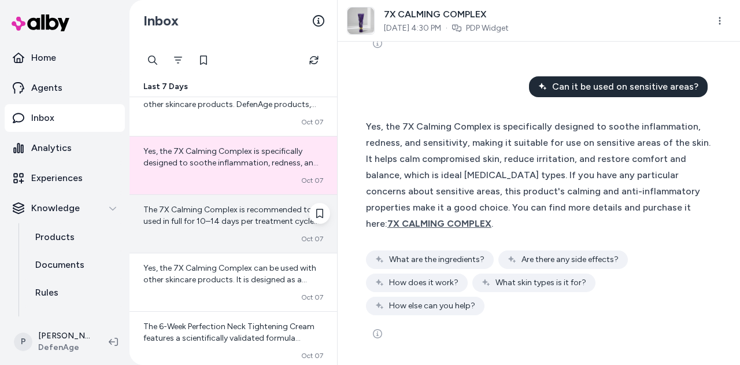
click at [253, 207] on span "The 7X Calming Complex is recommended to be used in full for 10–14 days per tre…" at bounding box center [233, 262] width 180 height 114
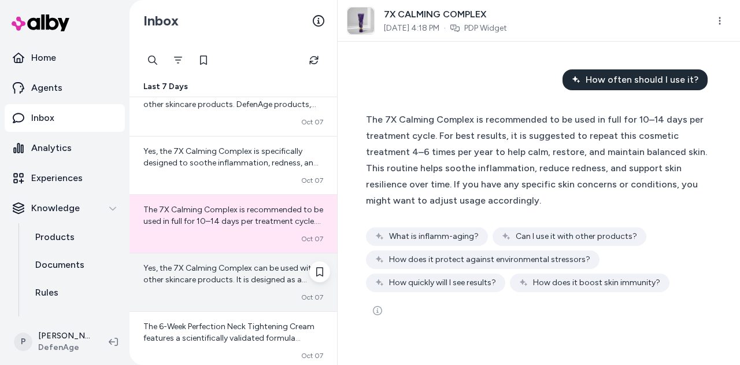
click at [223, 276] on div "Yes, the 7X Calming Complex can be used with other skincare products. It is des…" at bounding box center [232, 282] width 207 height 58
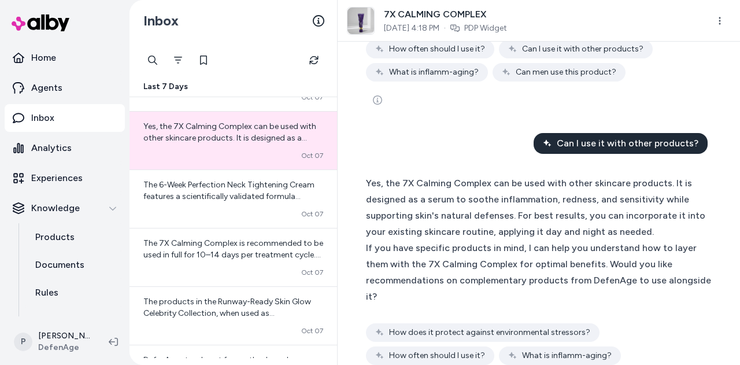
scroll to position [332, 0]
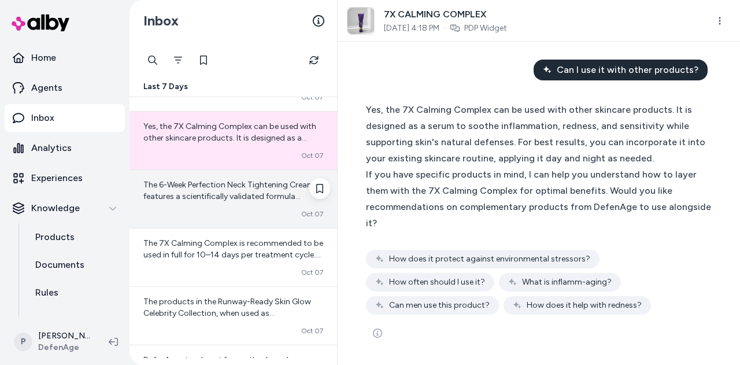
click at [266, 206] on div "The 6-Week Perfection Neck Tightening Cream features a scientifically validated…" at bounding box center [232, 199] width 207 height 58
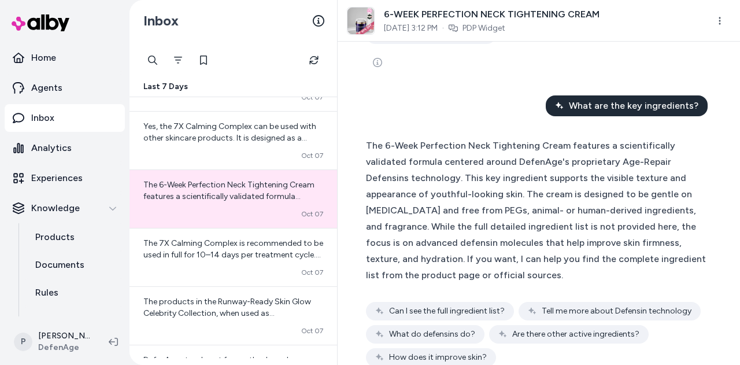
scroll to position [831, 0]
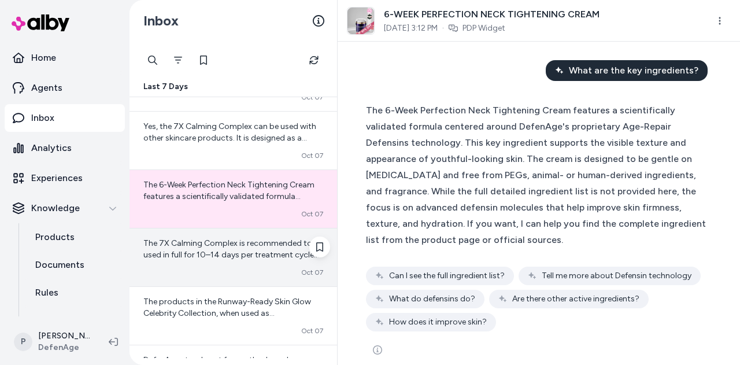
click at [220, 254] on div "The 7X Calming Complex is recommended to be used in full for 10–14 days per tre…" at bounding box center [232, 257] width 207 height 58
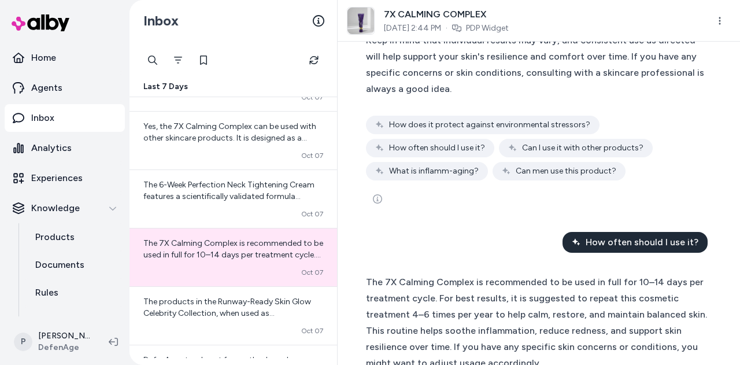
scroll to position [300, 0]
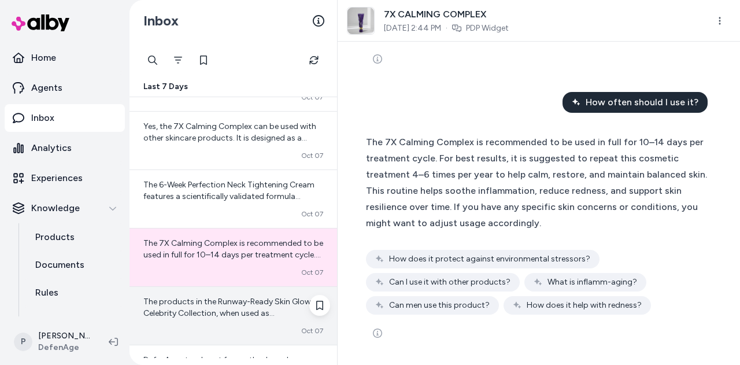
click at [214, 298] on span "The products in the Runway-Ready Skin Glow Celebrity Collection, when used as r…" at bounding box center [231, 341] width 177 height 91
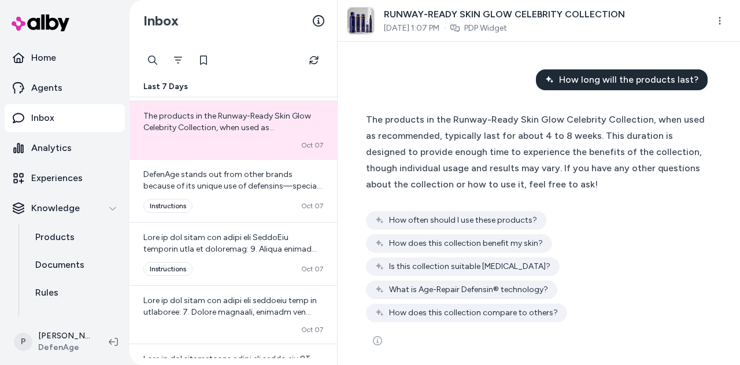
scroll to position [3842, 0]
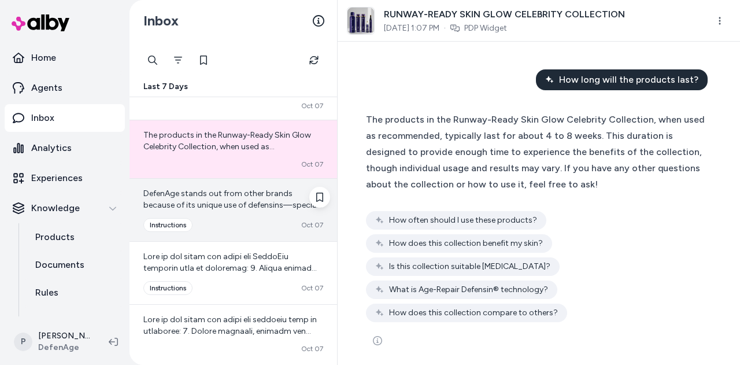
click at [232, 218] on div "Converted instructions Oct 07" at bounding box center [233, 225] width 180 height 14
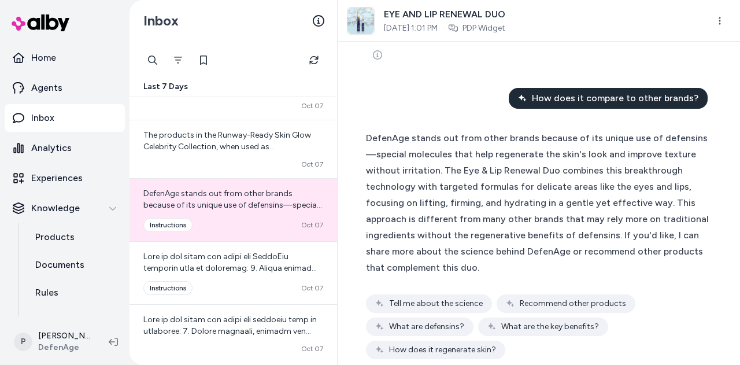
scroll to position [1886, 0]
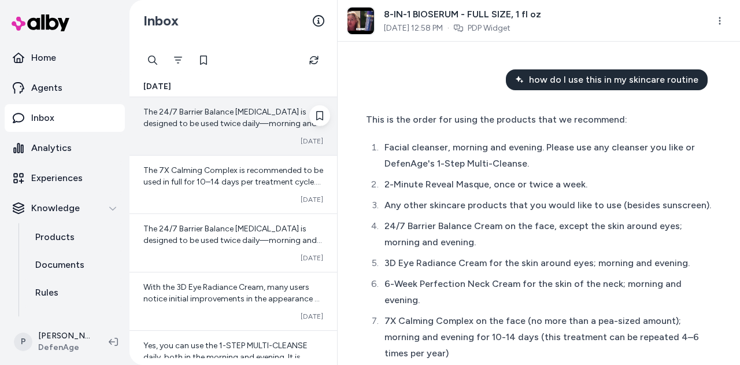
click at [232, 113] on span "The 24/7 Barrier Balance [MEDICAL_DATA] is designed to be used twice daily—morn…" at bounding box center [232, 146] width 179 height 79
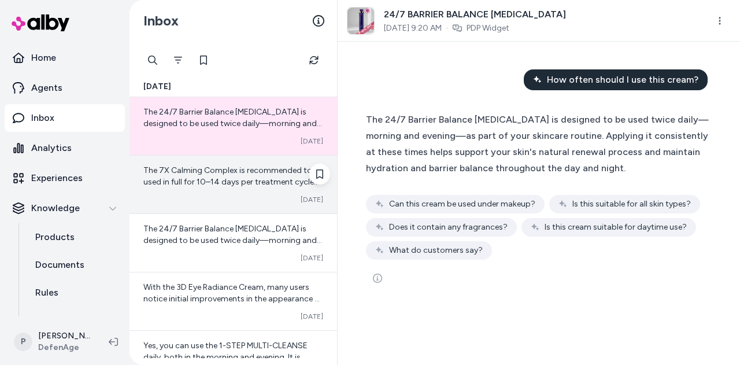
click at [240, 193] on div "The 7X Calming Complex is recommended to be used in full for 10–14 days per tre…" at bounding box center [232, 184] width 207 height 58
